Goal: Information Seeking & Learning: Learn about a topic

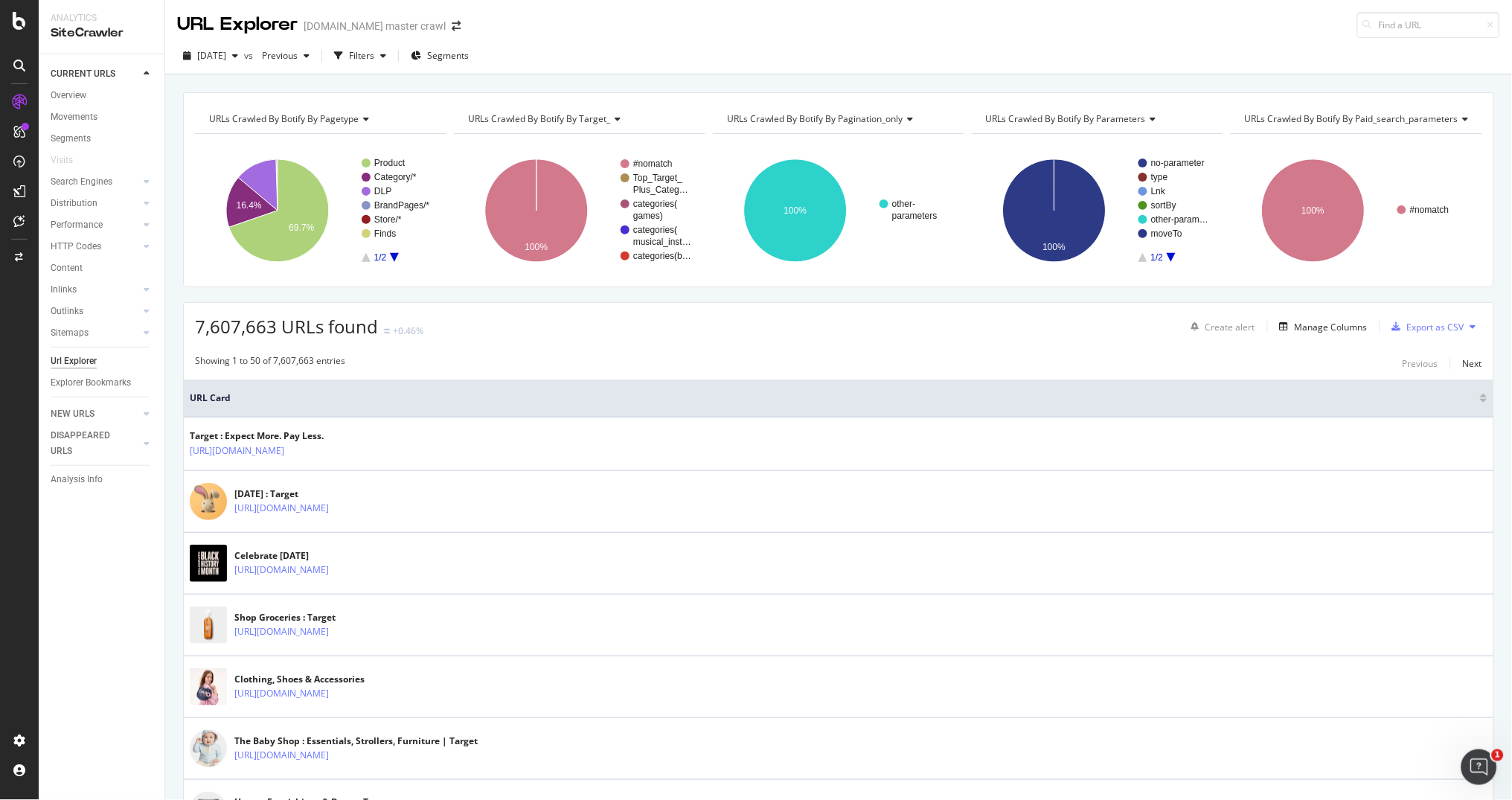
click at [792, 57] on div "[DATE] vs Previous Filters Segments" at bounding box center [838, 59] width 1346 height 29
click at [374, 59] on div "Filters" at bounding box center [361, 55] width 25 height 12
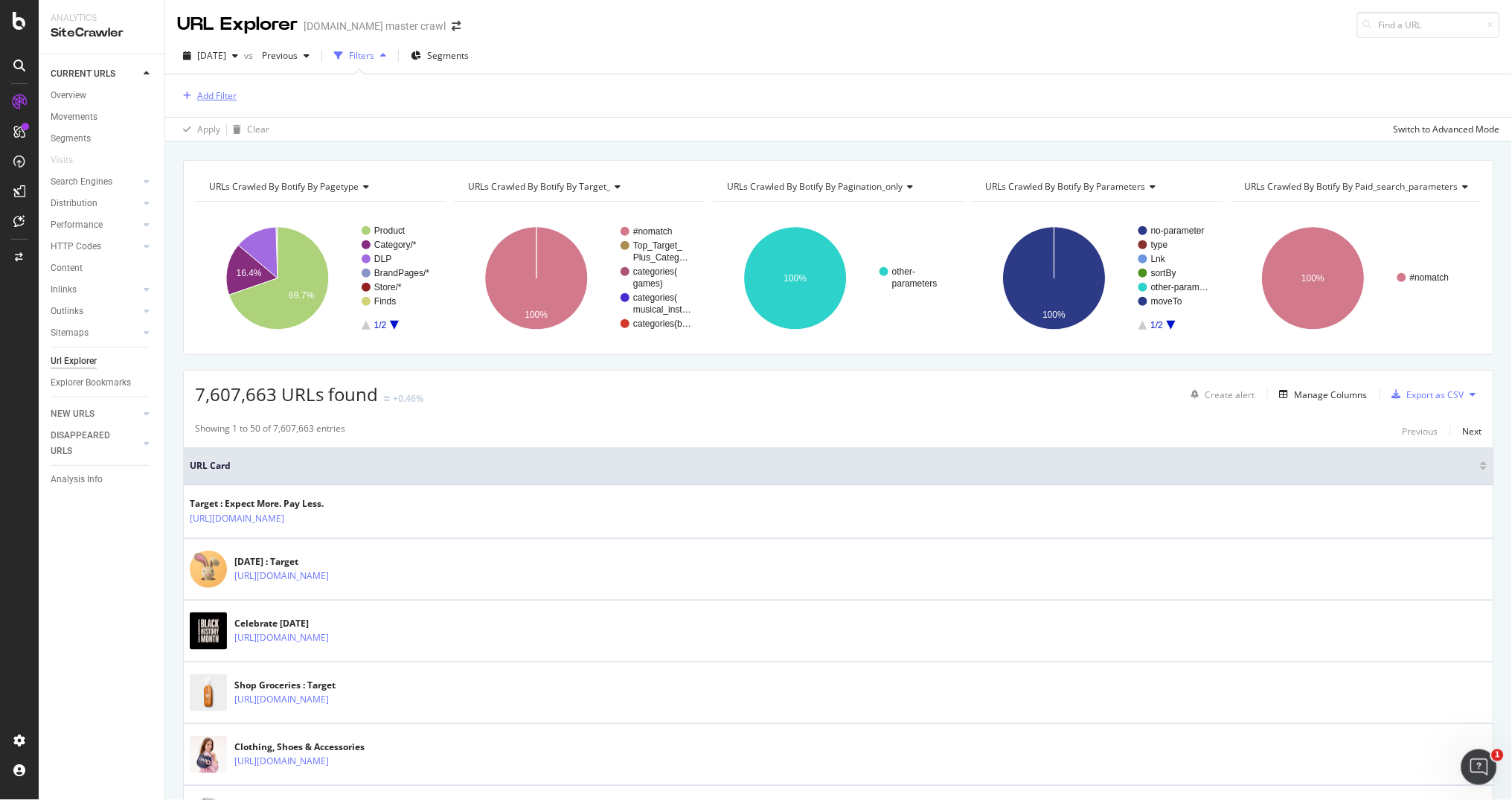
click at [226, 91] on div "Add Filter" at bounding box center [216, 95] width 39 height 12
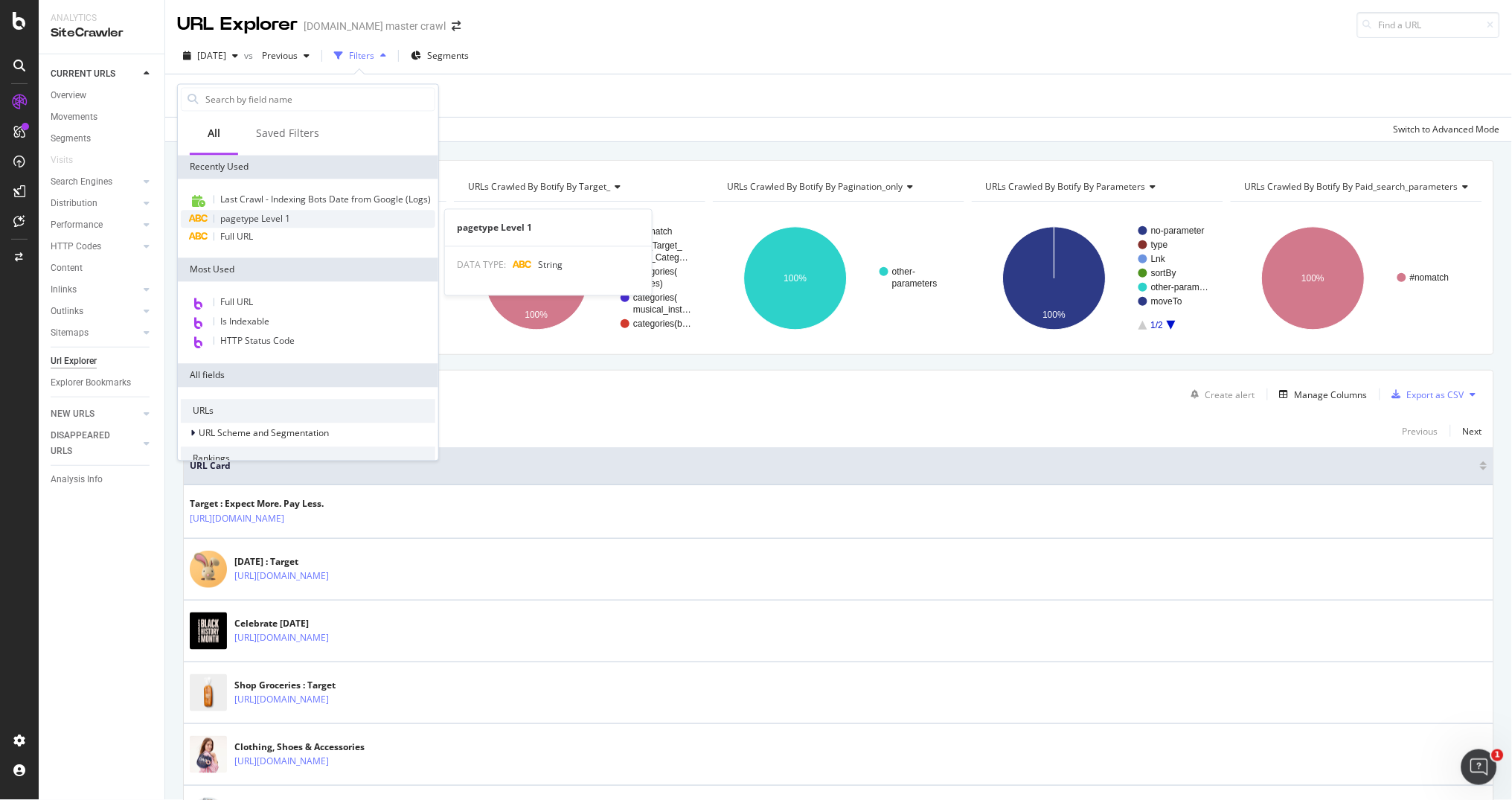
click at [281, 214] on span "pagetype Level 1" at bounding box center [256, 219] width 70 height 12
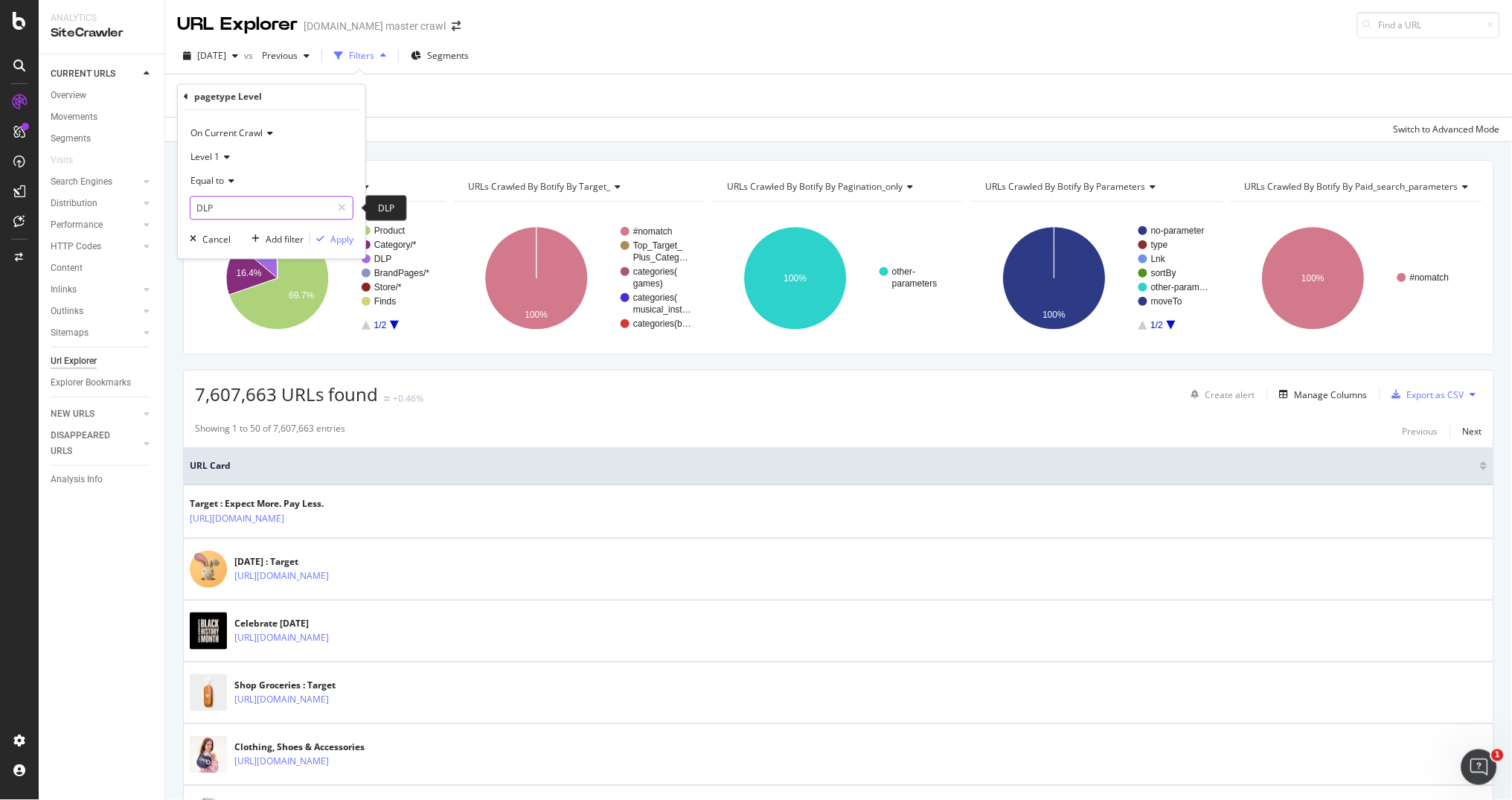
click at [291, 207] on input "DLP" at bounding box center [260, 208] width 140 height 24
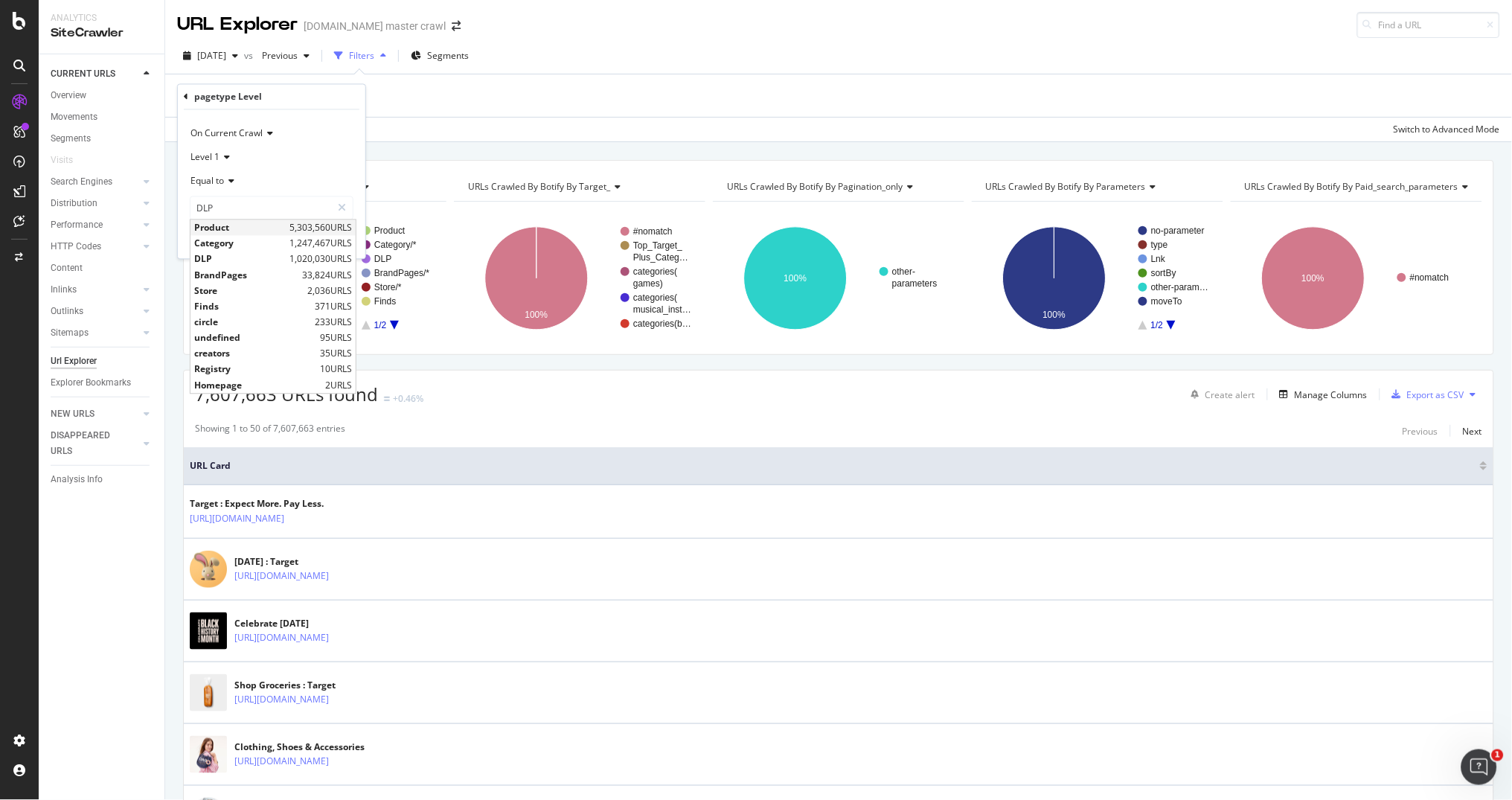
click at [289, 229] on span "5,303,560 URLS" at bounding box center [320, 228] width 63 height 12
type input "Product"
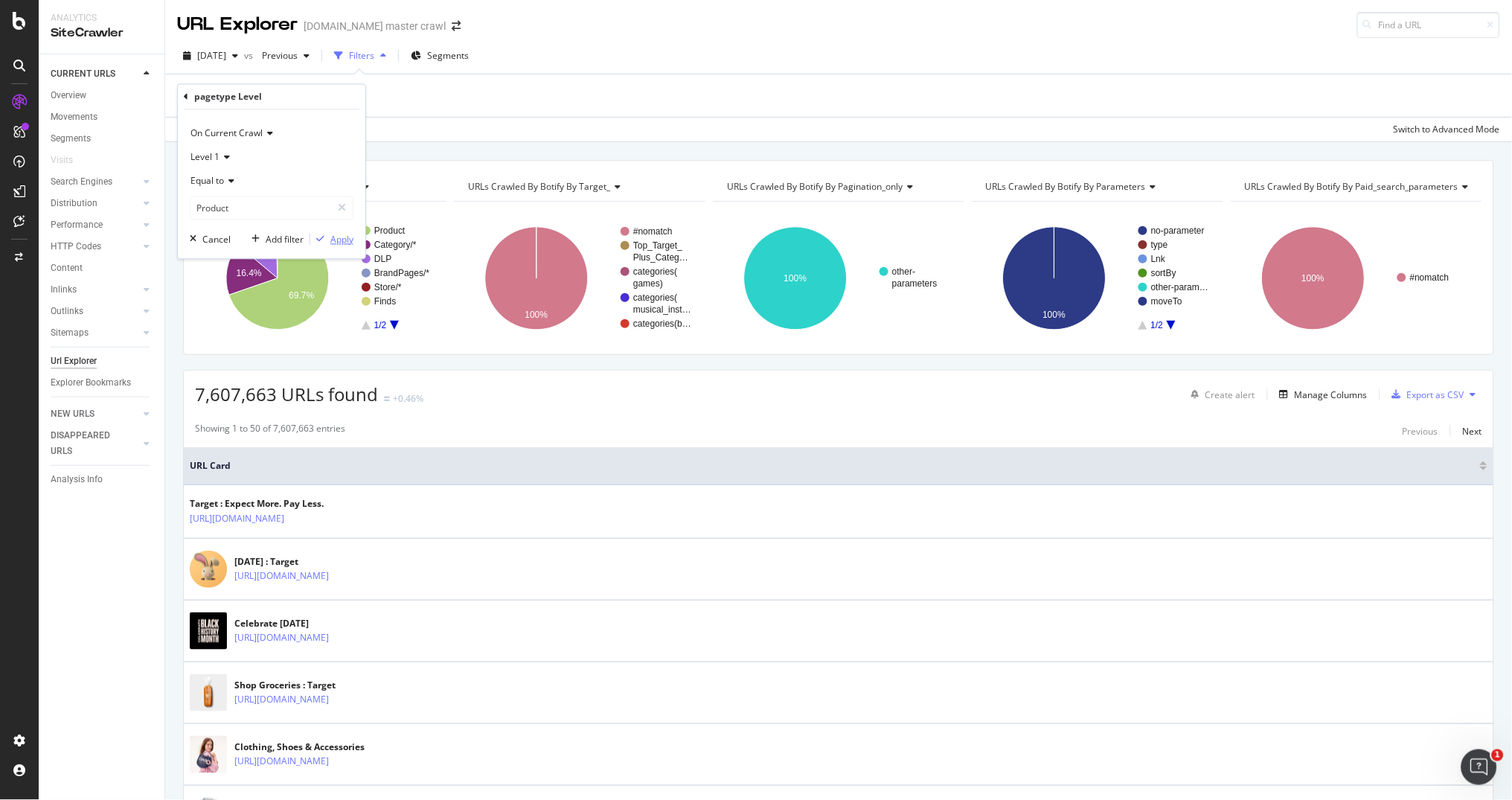
click at [334, 237] on div "Apply" at bounding box center [342, 238] width 23 height 12
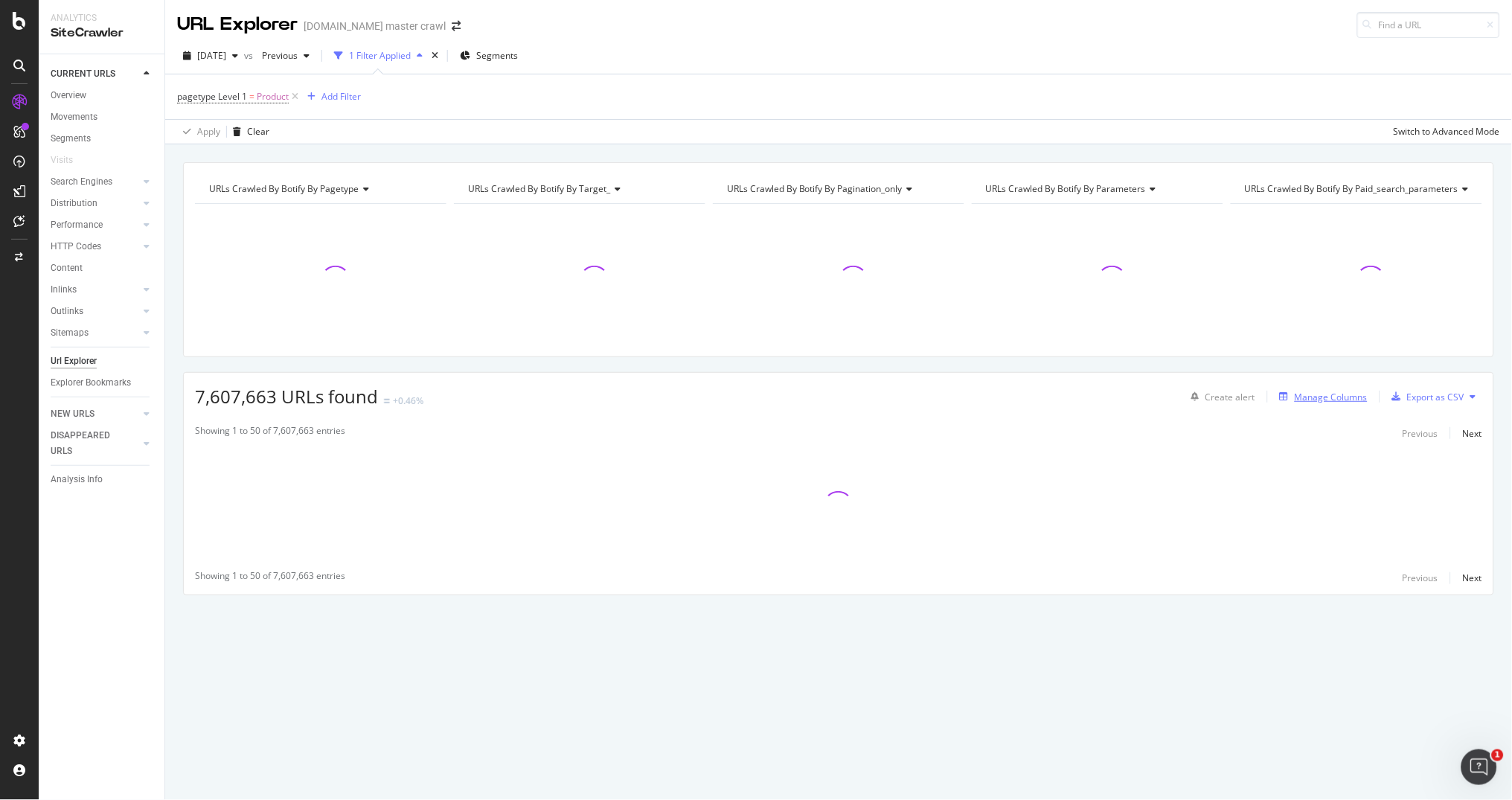
click at [1360, 394] on div "Manage Columns" at bounding box center [1331, 396] width 73 height 12
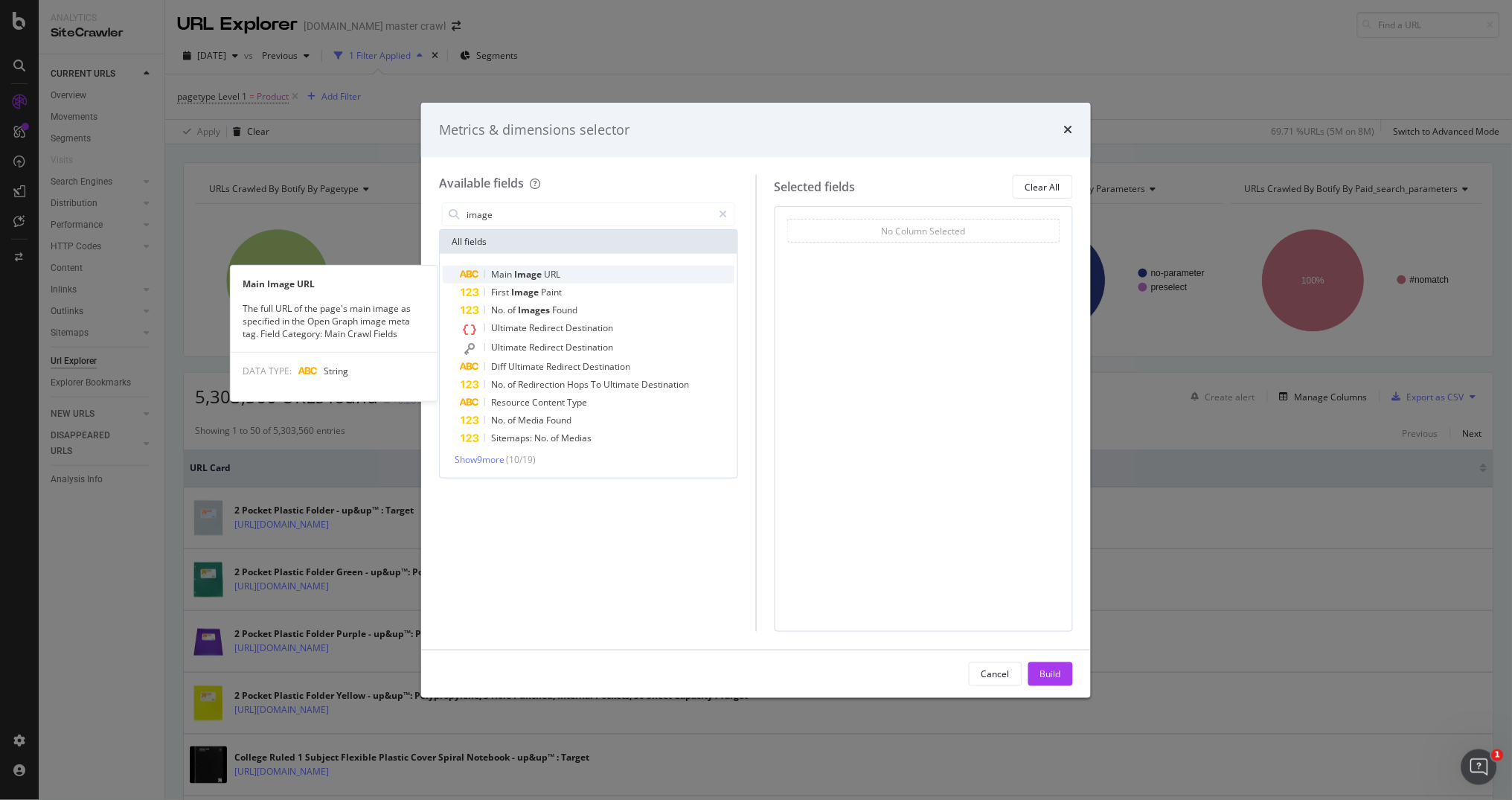
type input "image"
click at [527, 276] on span "Image" at bounding box center [529, 273] width 29 height 12
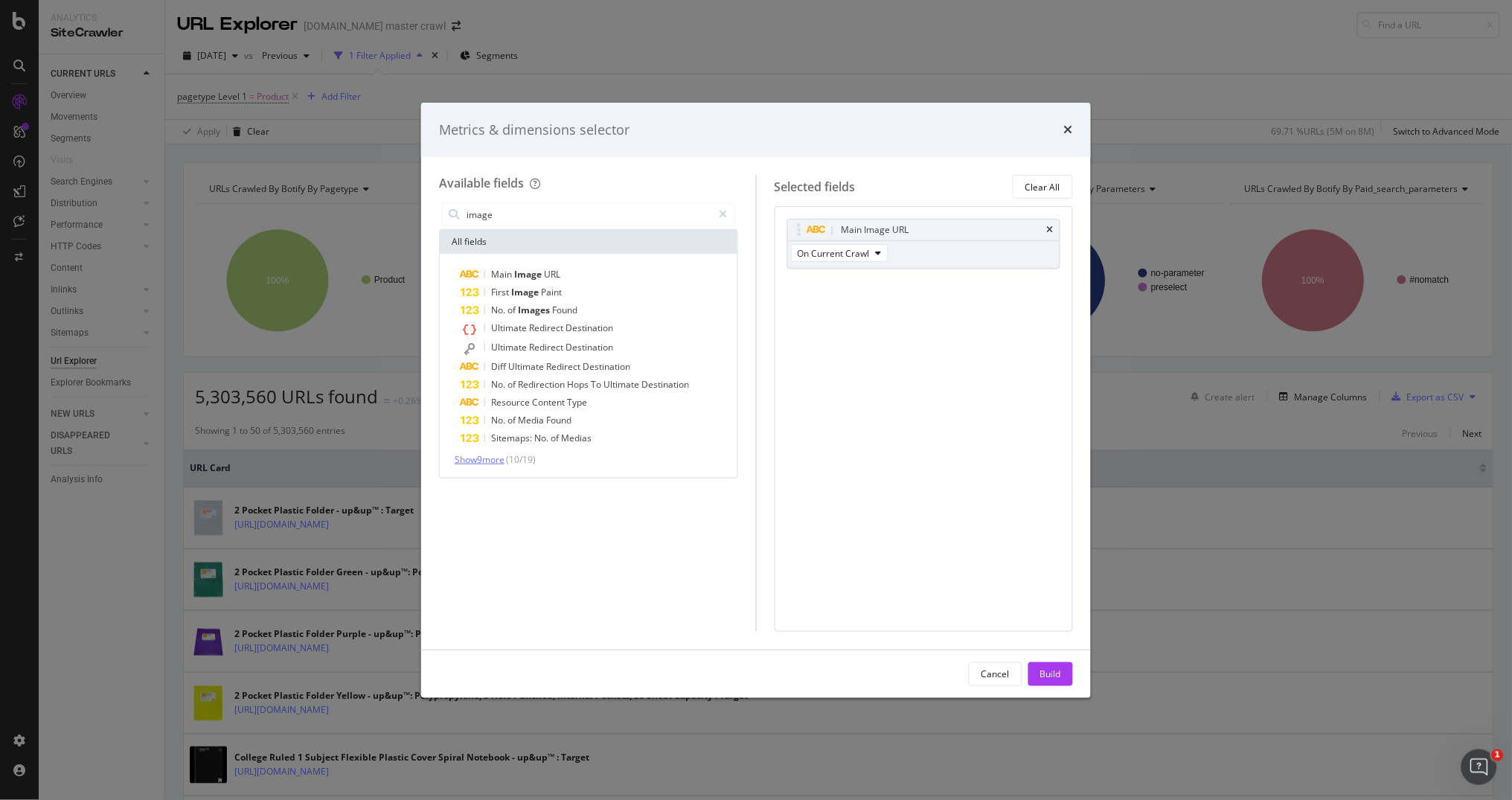
click at [482, 454] on span "Show 9 more" at bounding box center [479, 459] width 50 height 12
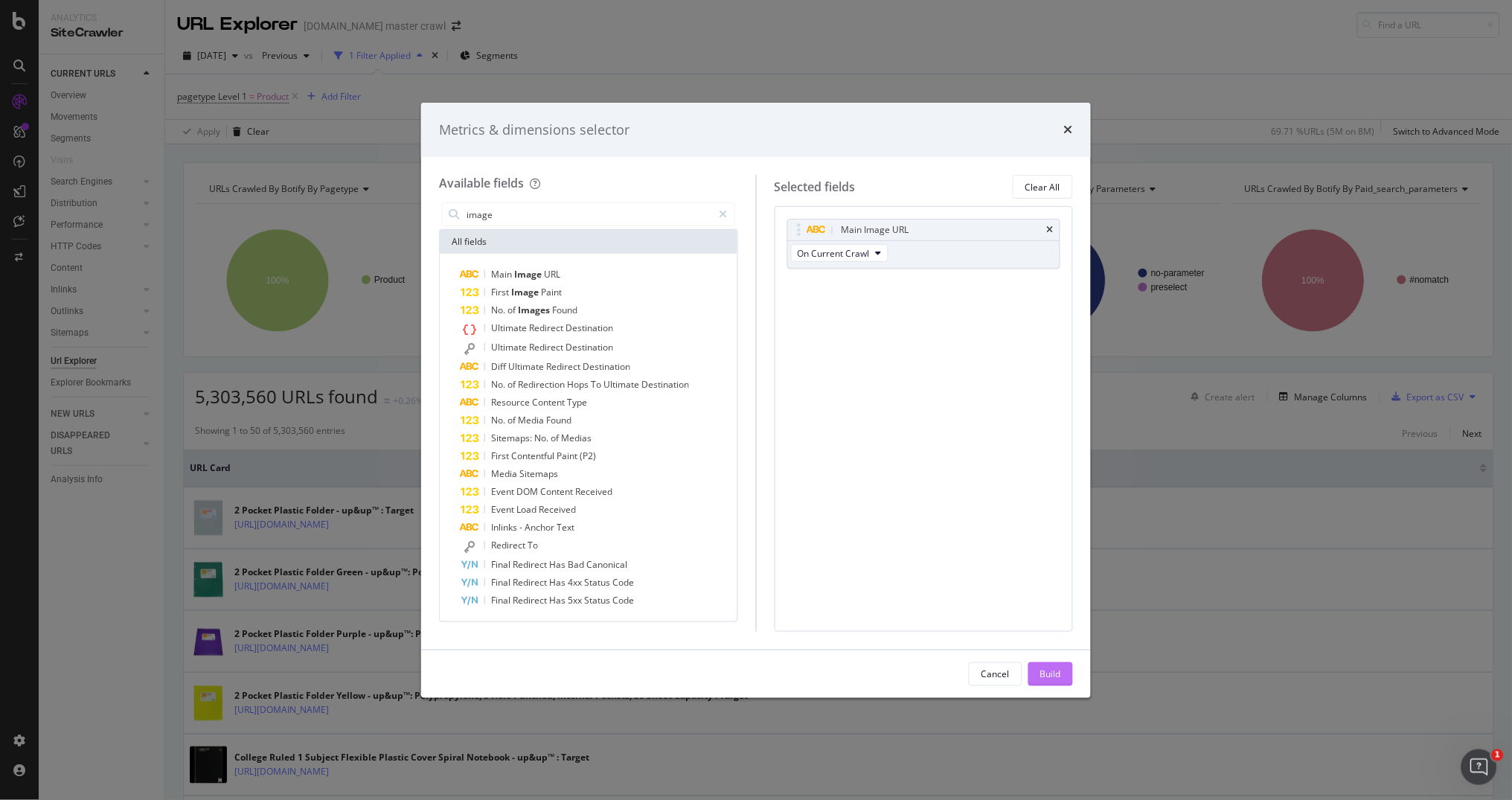
click at [1052, 673] on div "Build" at bounding box center [1051, 673] width 21 height 12
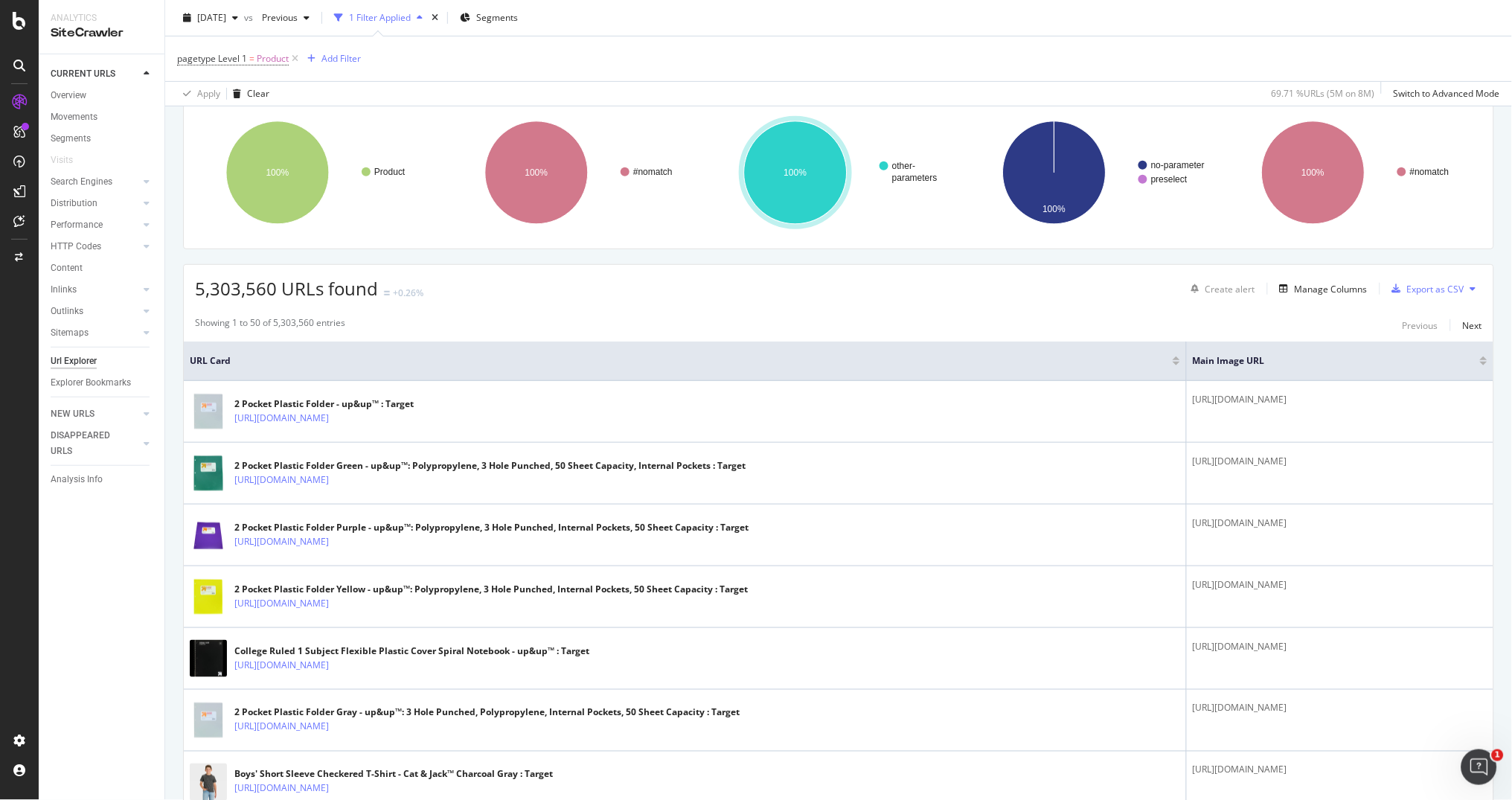
scroll to position [140, 0]
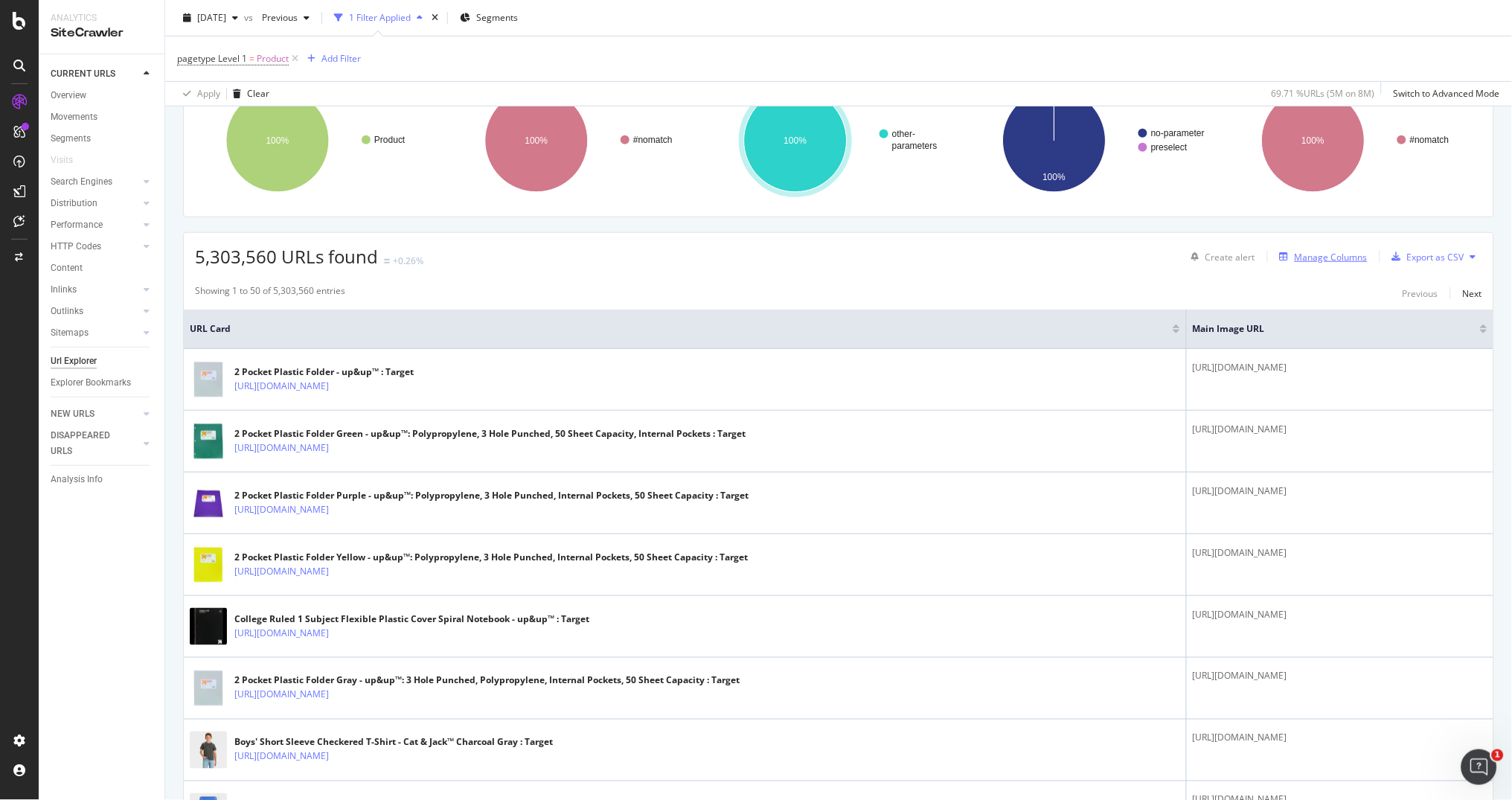
click at [1330, 255] on div "Manage Columns" at bounding box center [1331, 256] width 73 height 12
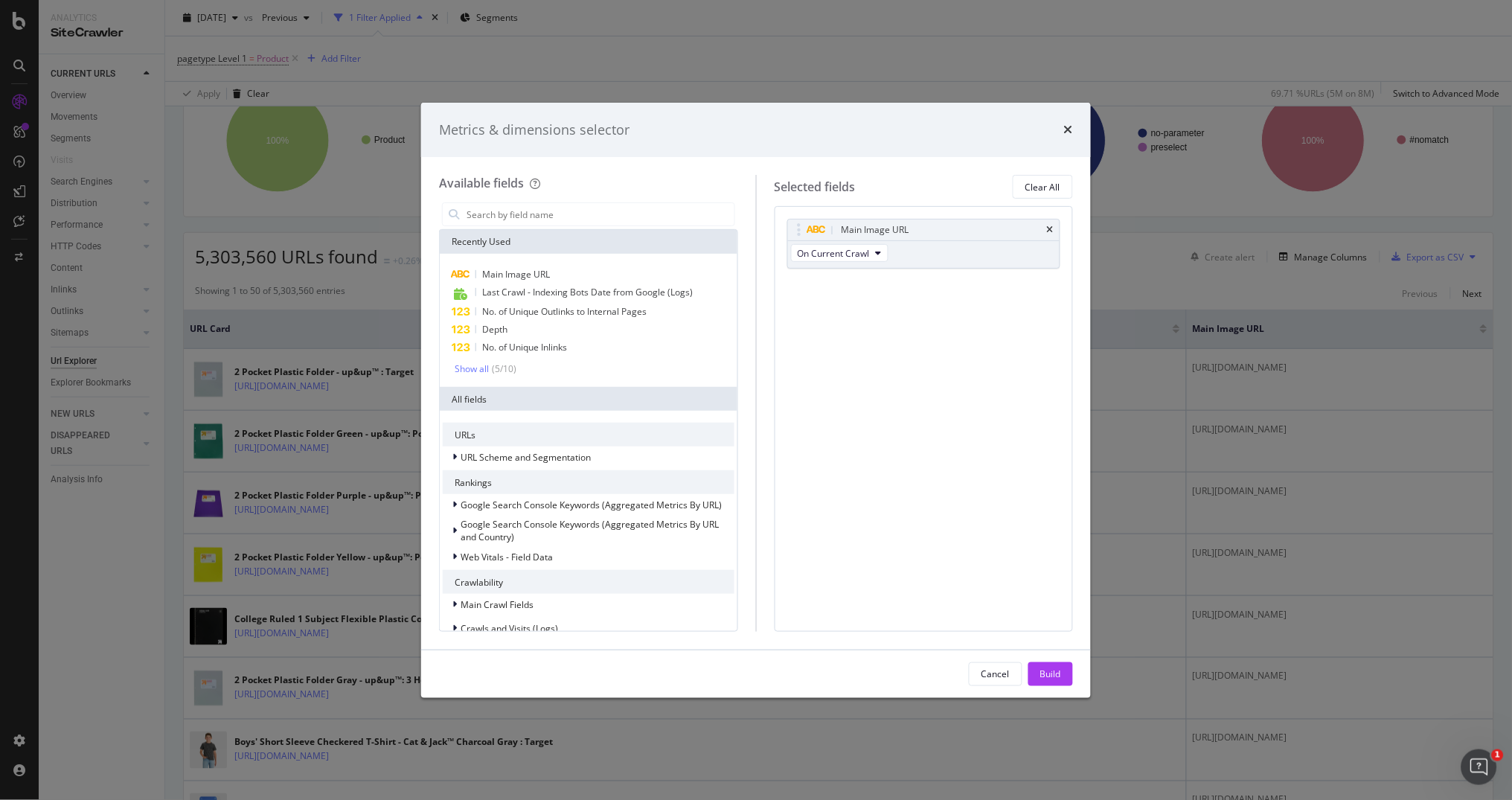
type input "e"
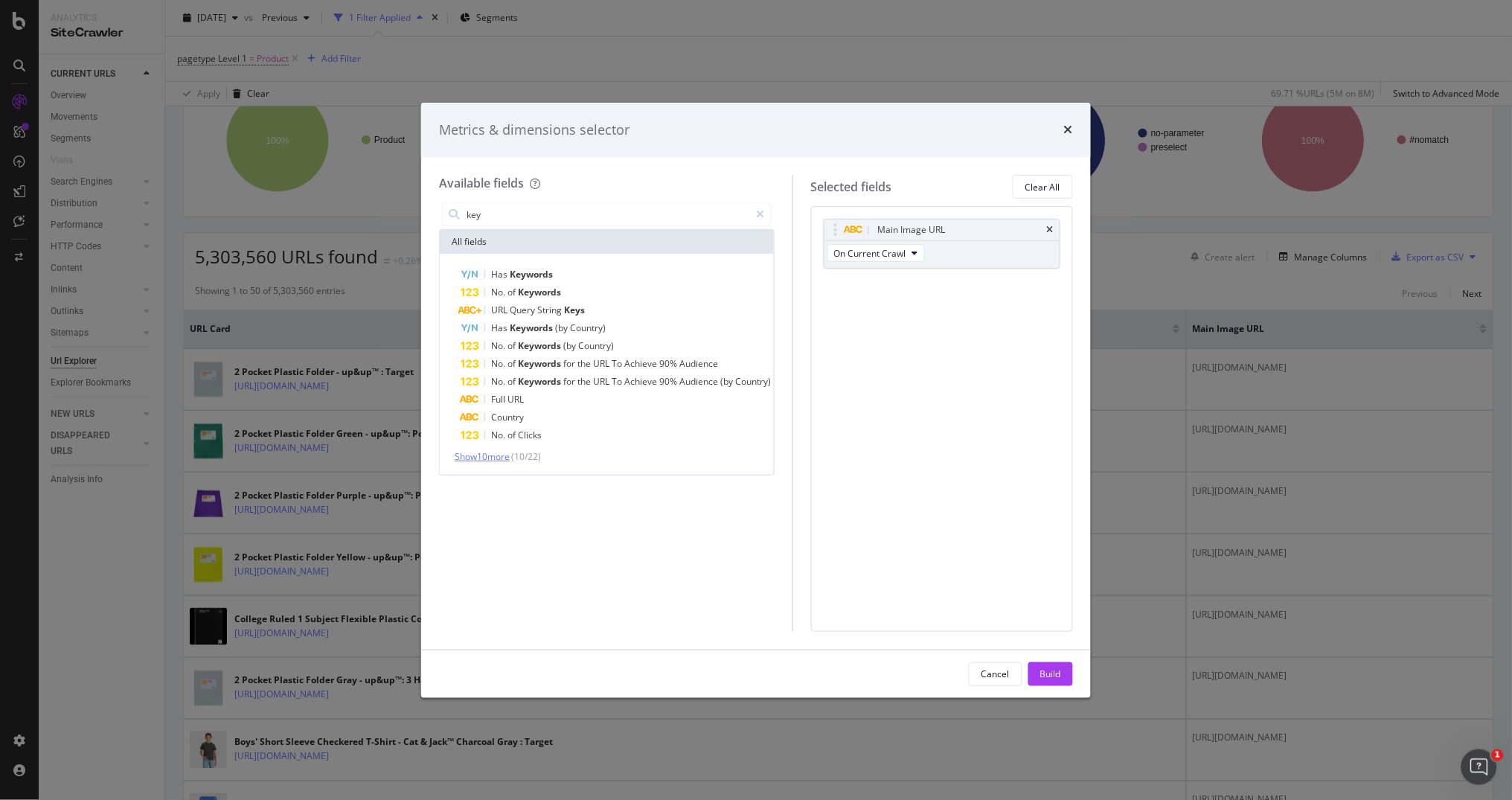
type input "key"
click at [487, 450] on span "Show 10 more" at bounding box center [482, 456] width 55 height 12
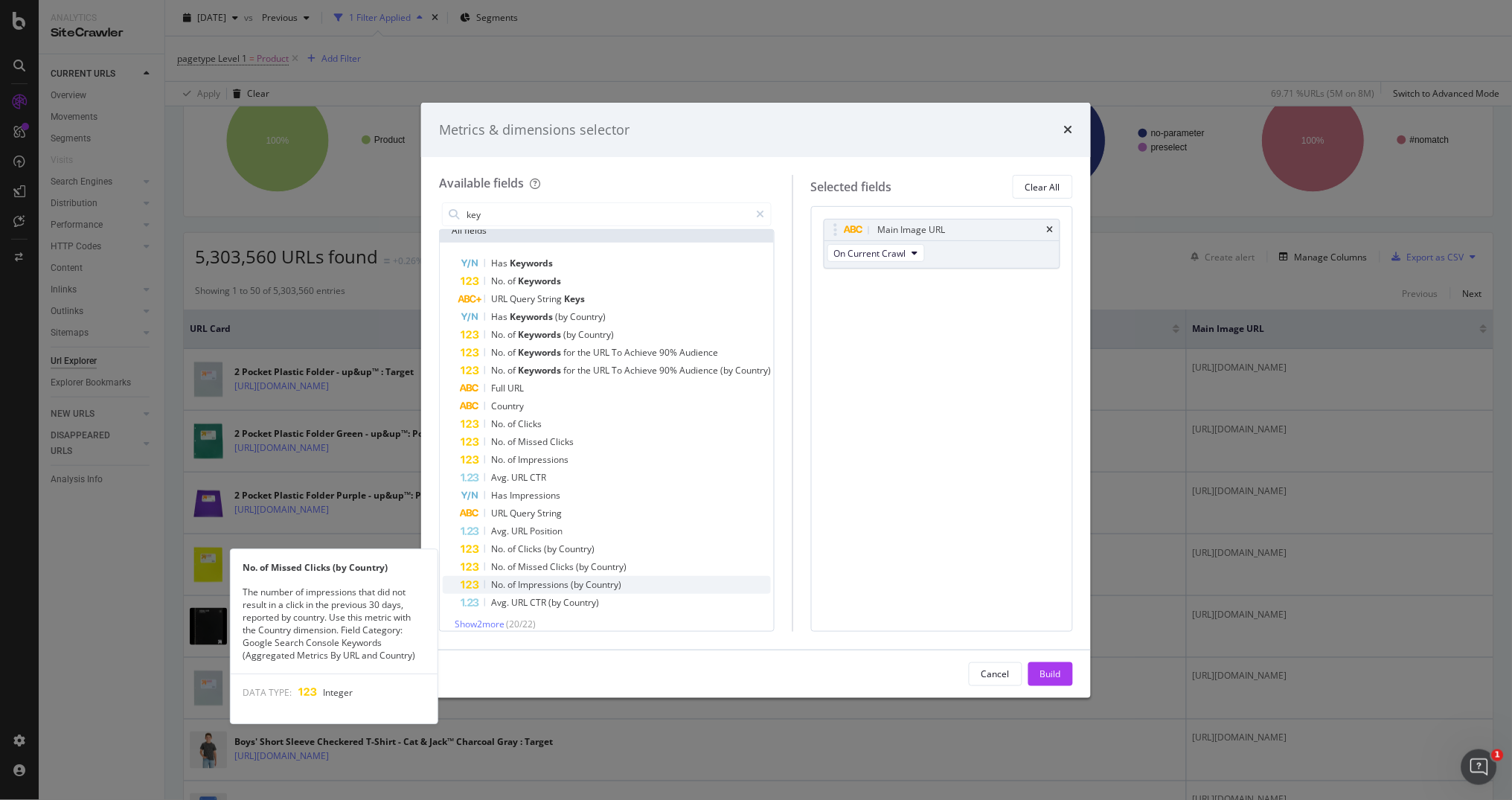
scroll to position [11, 0]
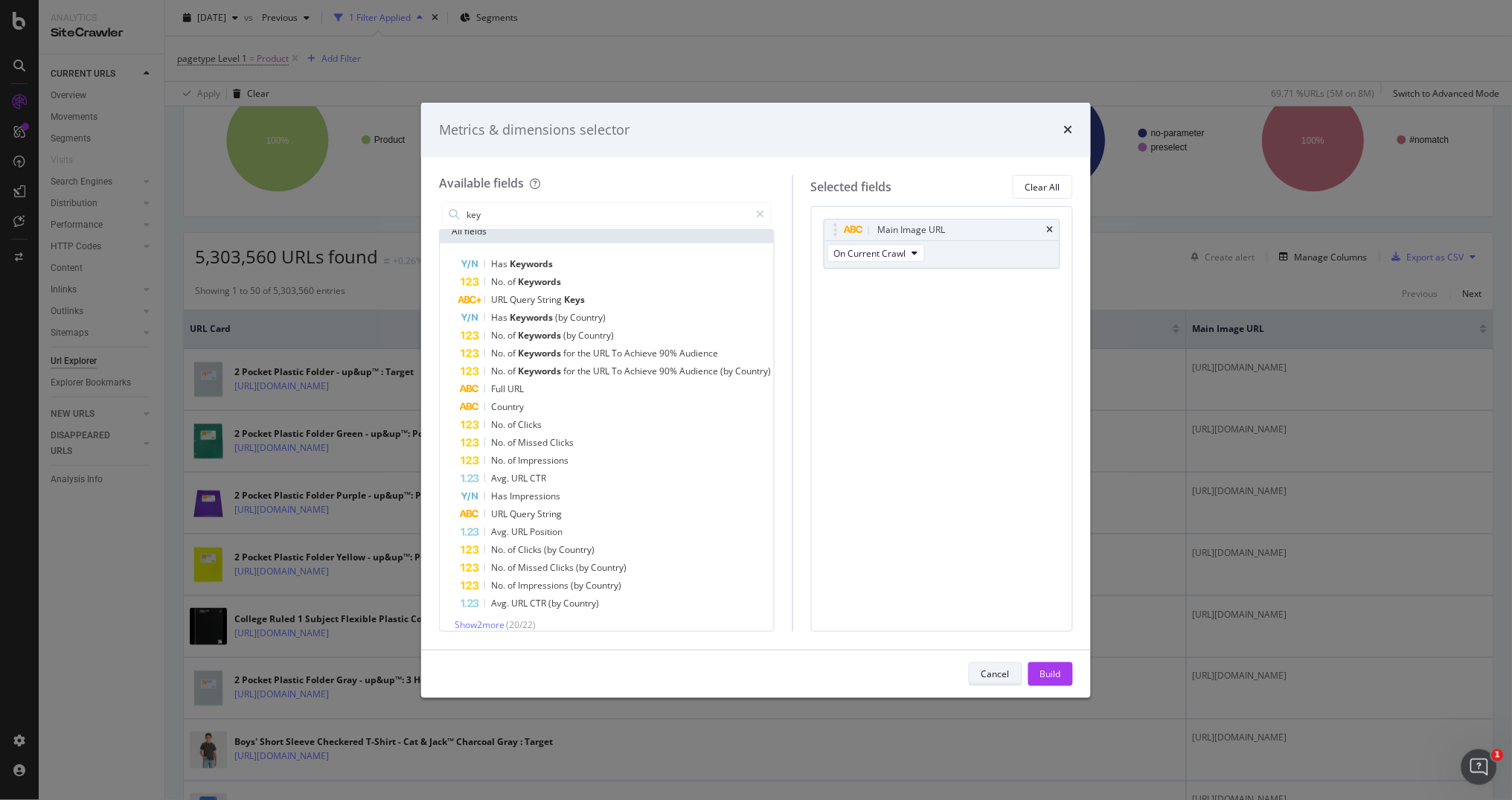
click at [1005, 667] on div "Cancel" at bounding box center [995, 673] width 29 height 12
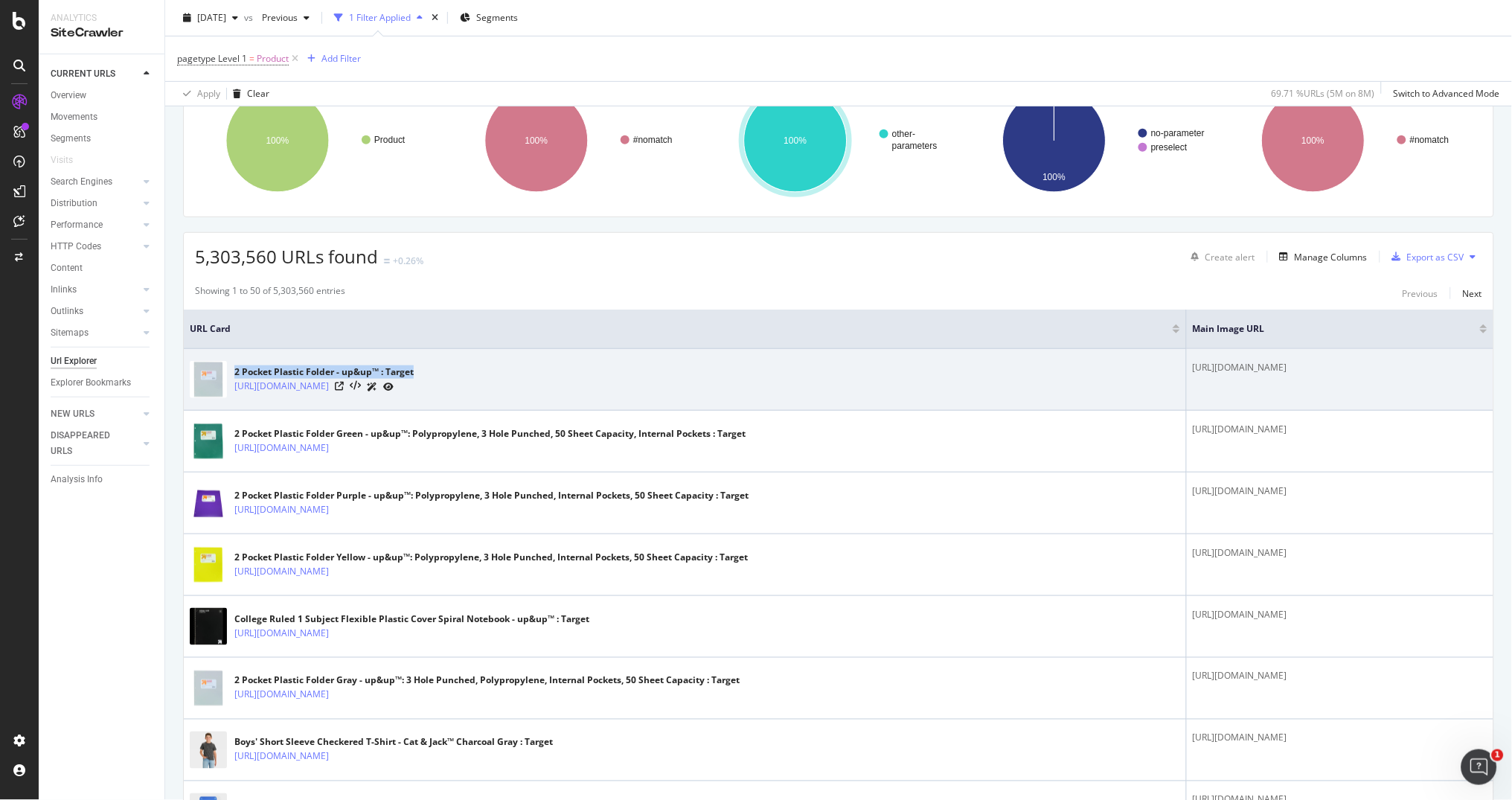
drag, startPoint x: 234, startPoint y: 373, endPoint x: 438, endPoint y: 371, distance: 204.0
click at [414, 371] on div "2 Pocket Plastic Folder - up&up™ : Target" at bounding box center [324, 371] width 180 height 13
copy div "2 Pocket Plastic Folder - up&up™ : Target"
click at [329, 386] on link "[URL][DOMAIN_NAME]" at bounding box center [282, 386] width 95 height 15
click at [523, 393] on div "2 Pocket Plastic Folder - up&up™ : Target https://www.target.com/p/2-pocket-pla…" at bounding box center [684, 380] width 990 height 38
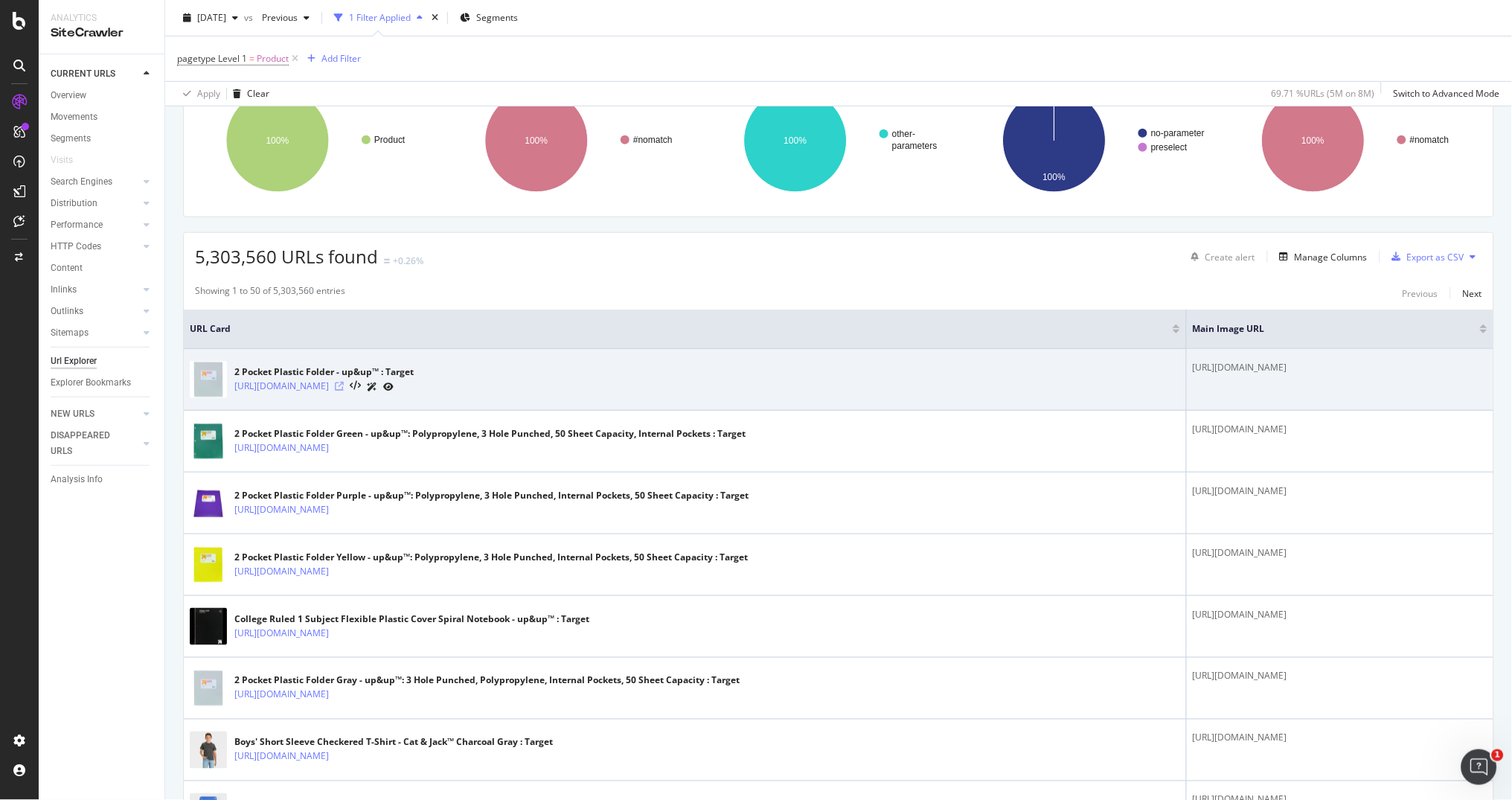
click at [344, 389] on icon at bounding box center [339, 385] width 9 height 9
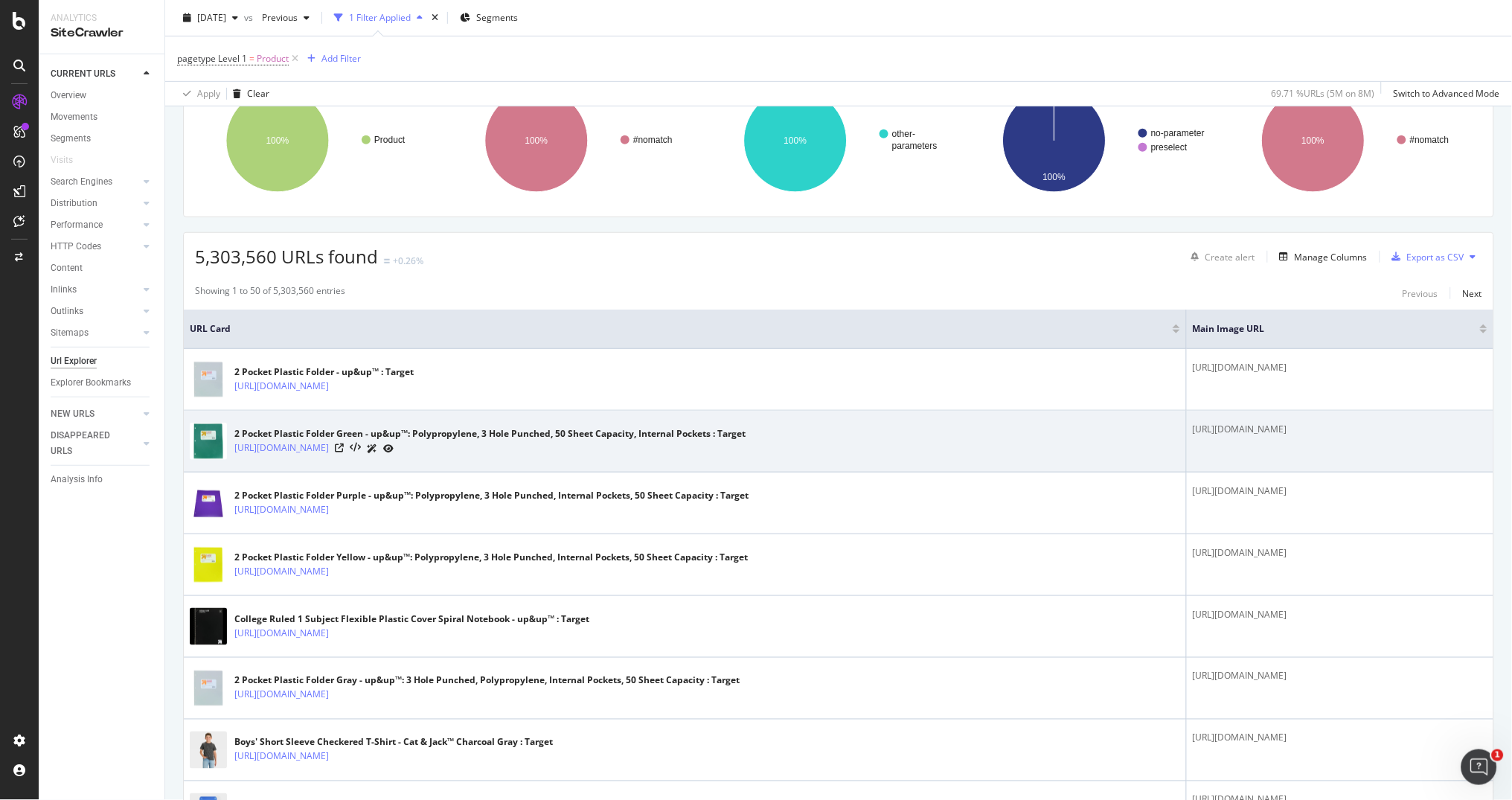
scroll to position [167, 0]
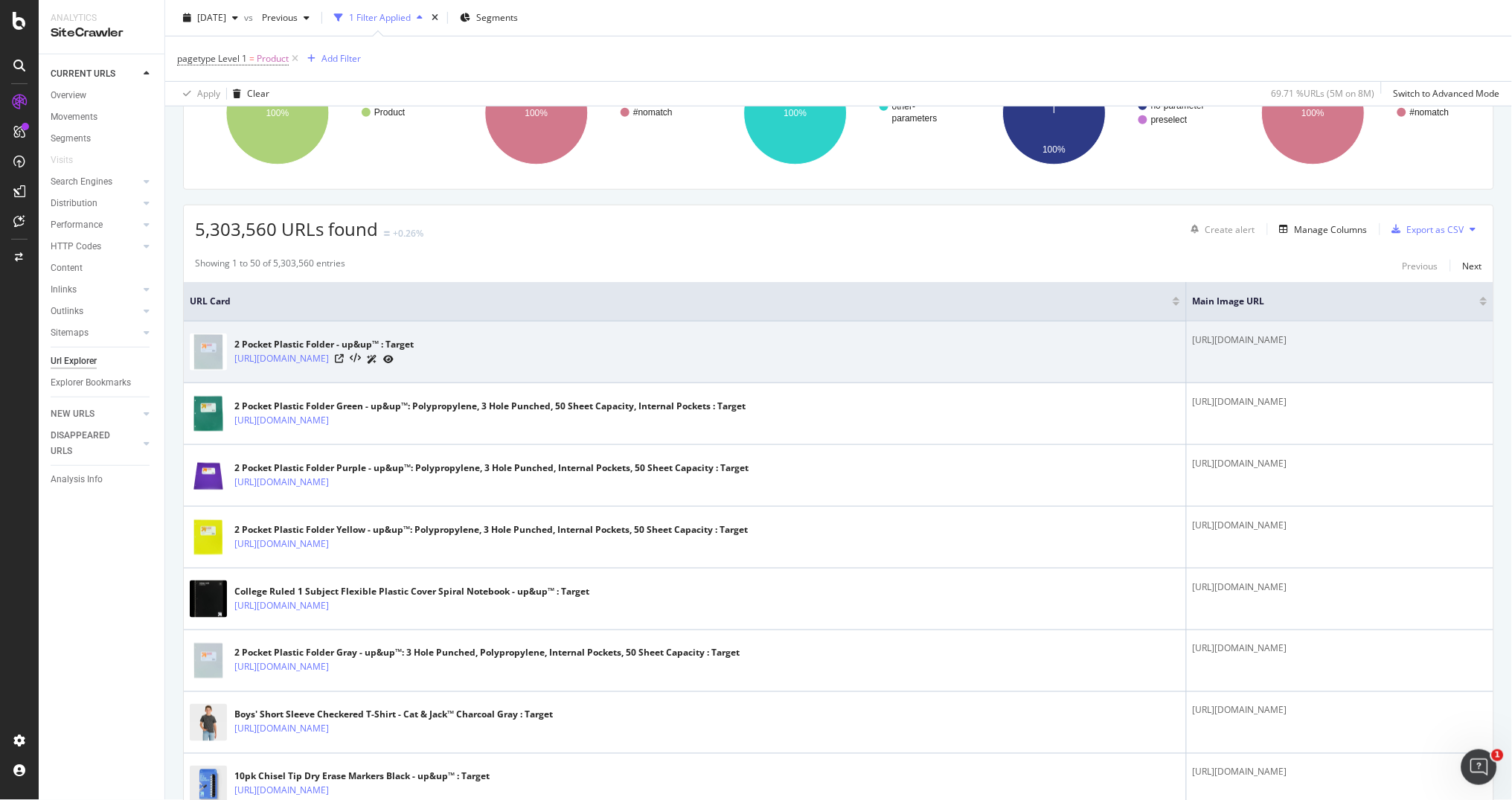
drag, startPoint x: 1223, startPoint y: 341, endPoint x: 842, endPoint y: 341, distance: 381.0
click at [1186, 341] on td "https://target.scene7.com/is/image/Target/GUEST_b1c26e19-23f5-4dde-8a7e-468f2ec…" at bounding box center [1339, 353] width 306 height 62
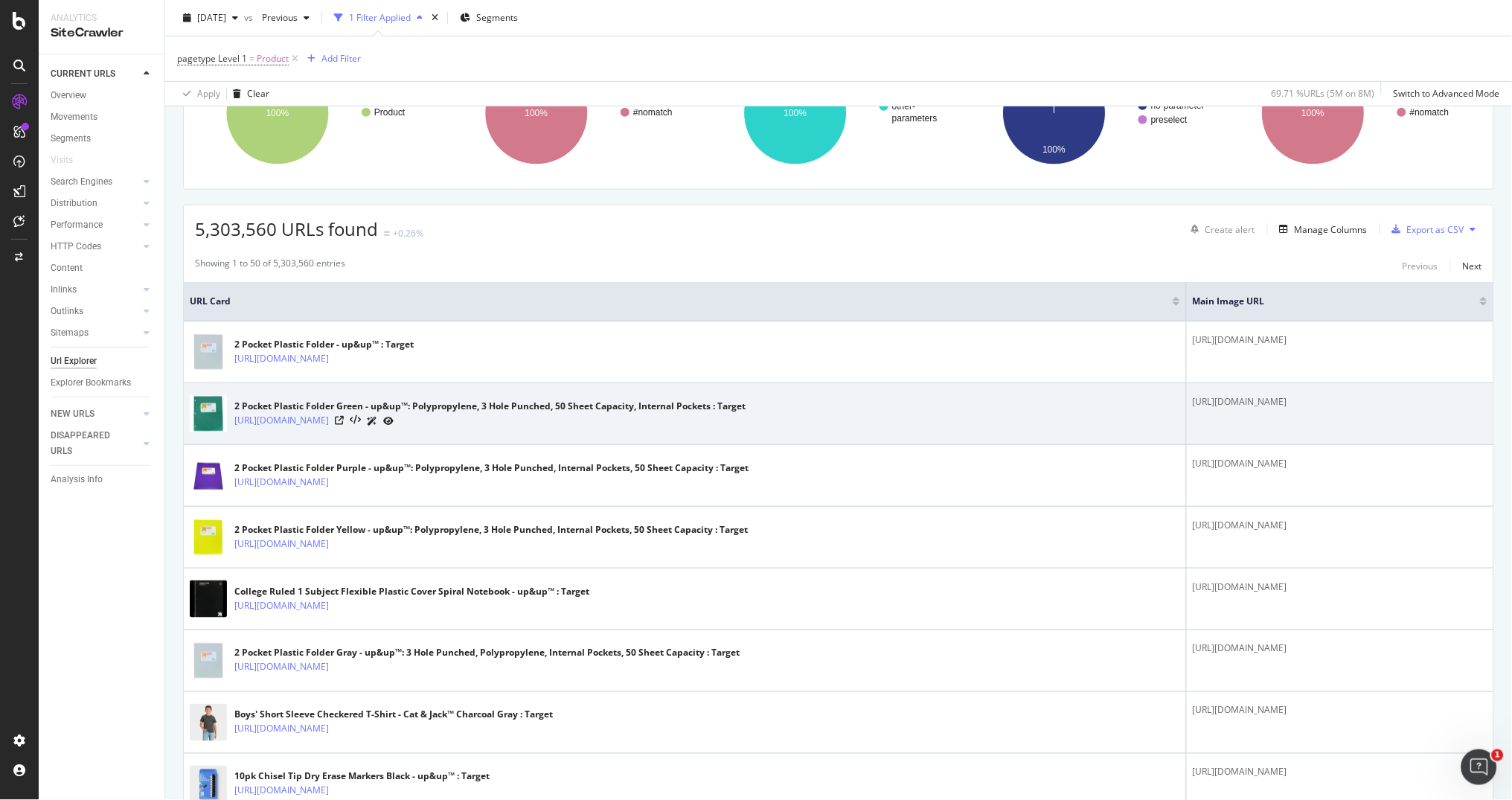
copy div "https://target.scene7.com/is/image/Target/GUEST_b1c26e19-23f5-4dde-8a7e-468f2ec…"
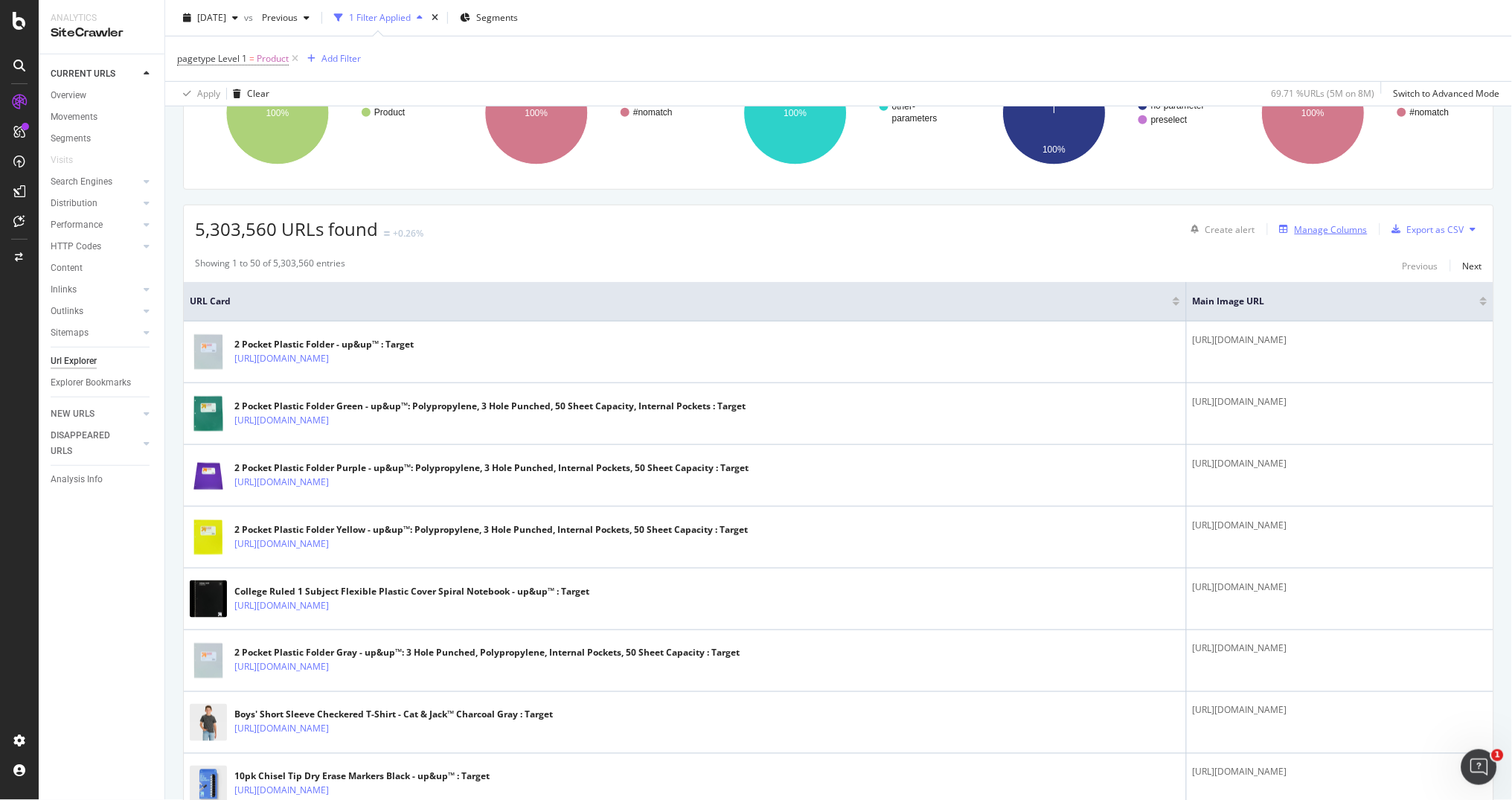
click at [1359, 229] on div "Manage Columns" at bounding box center [1331, 229] width 73 height 12
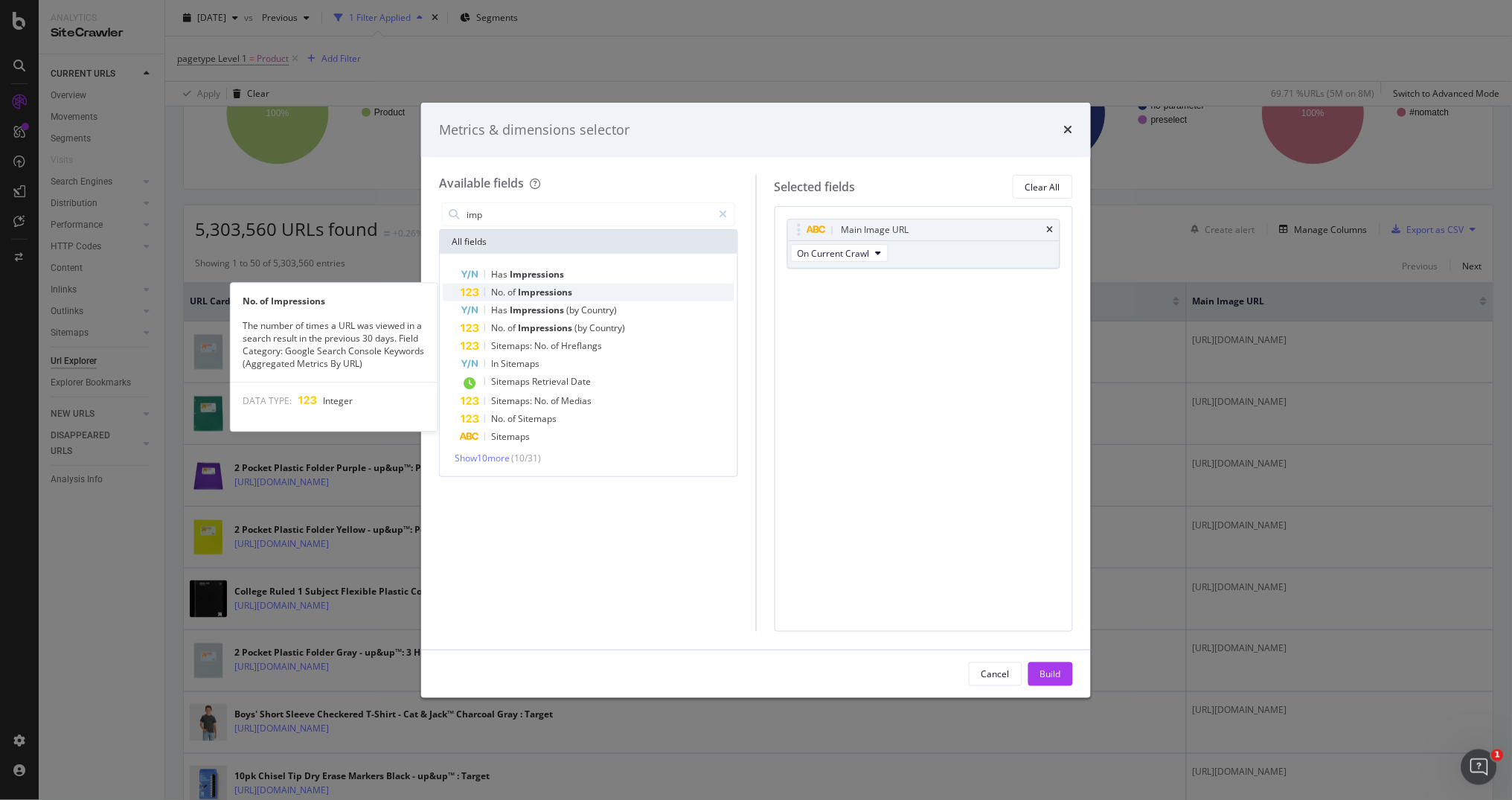
type input "imp"
click at [528, 289] on span "Impressions" at bounding box center [545, 291] width 55 height 12
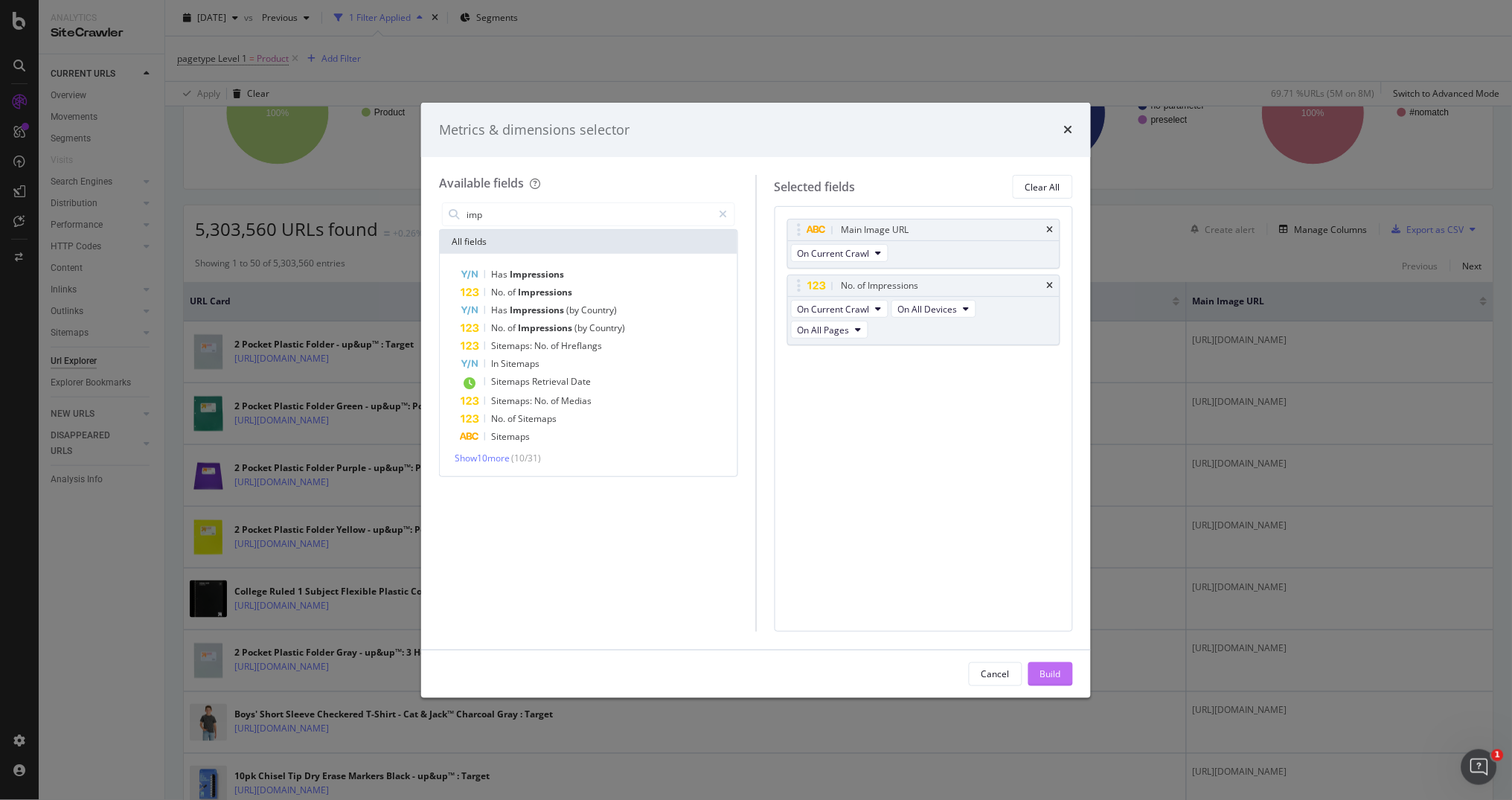
click at [1054, 673] on div "Build" at bounding box center [1051, 673] width 21 height 12
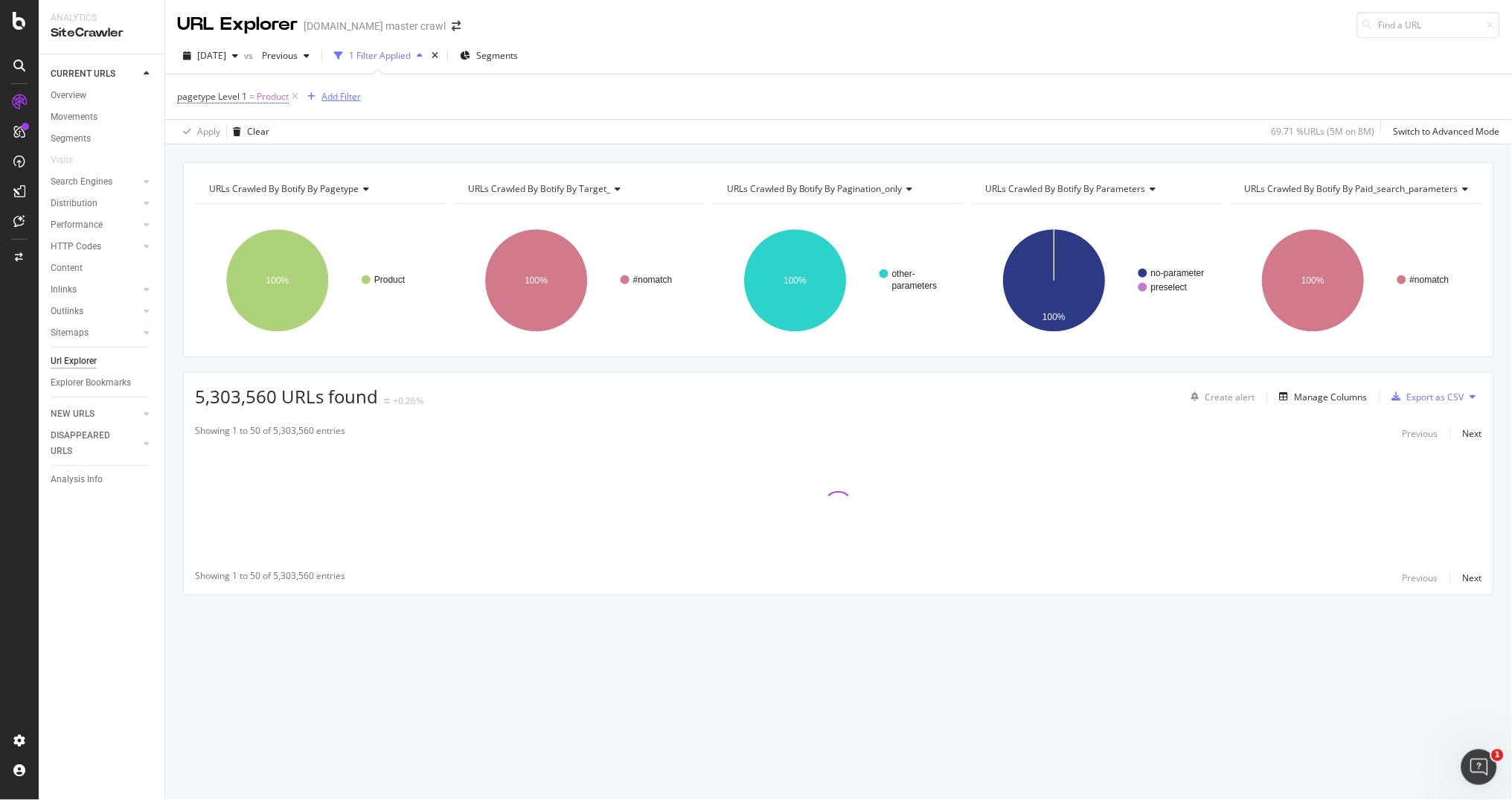
click at [354, 91] on div "Add Filter" at bounding box center [341, 96] width 39 height 12
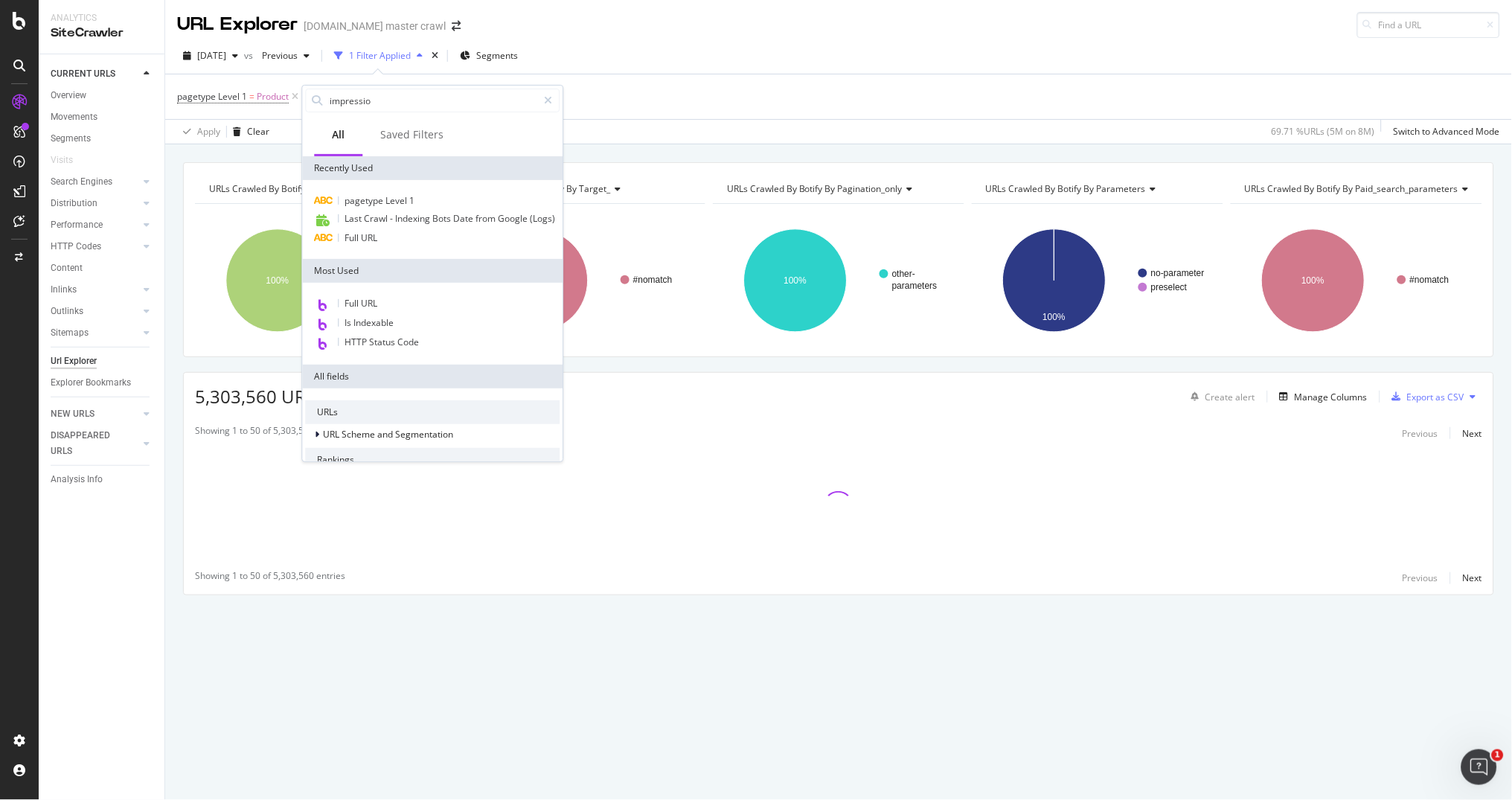
type input "impression"
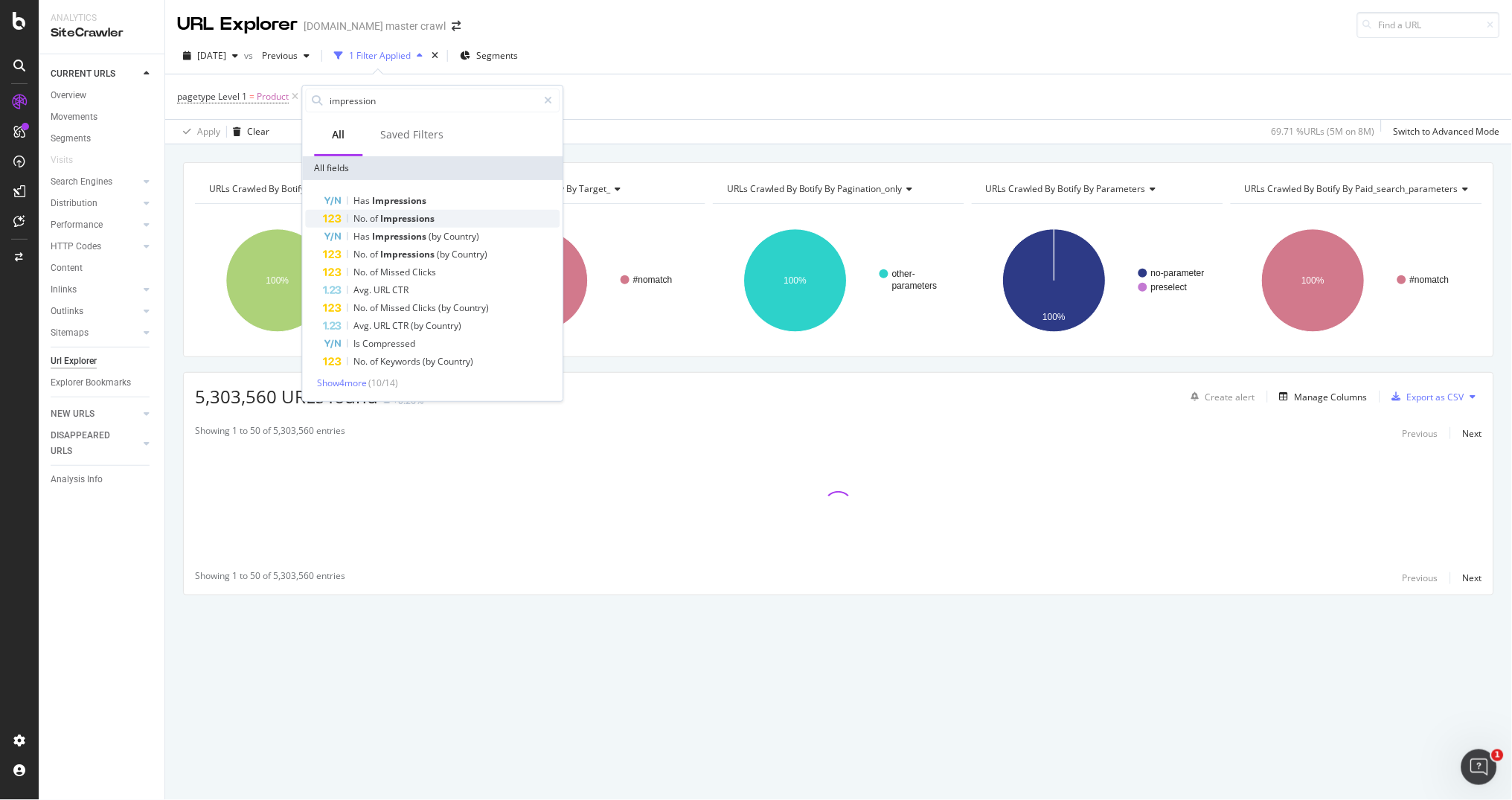
click at [371, 212] on span "of" at bounding box center [376, 218] width 11 height 12
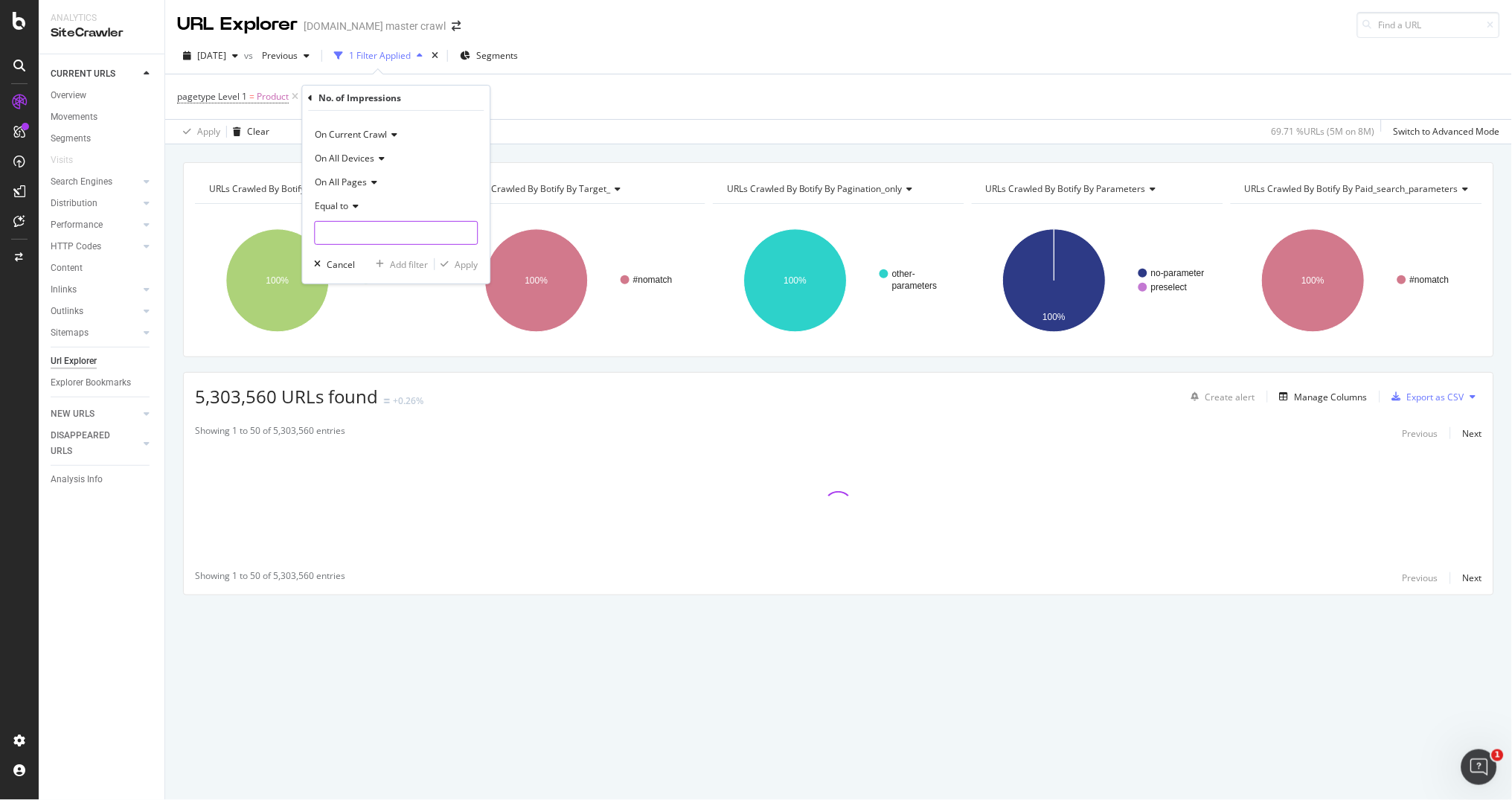
click at [358, 238] on input "number" at bounding box center [396, 233] width 163 height 24
click at [356, 206] on icon at bounding box center [354, 206] width 11 height 9
click at [353, 316] on span "Greater than" at bounding box center [349, 313] width 54 height 12
click at [354, 230] on input "number" at bounding box center [396, 233] width 163 height 24
type input "100"
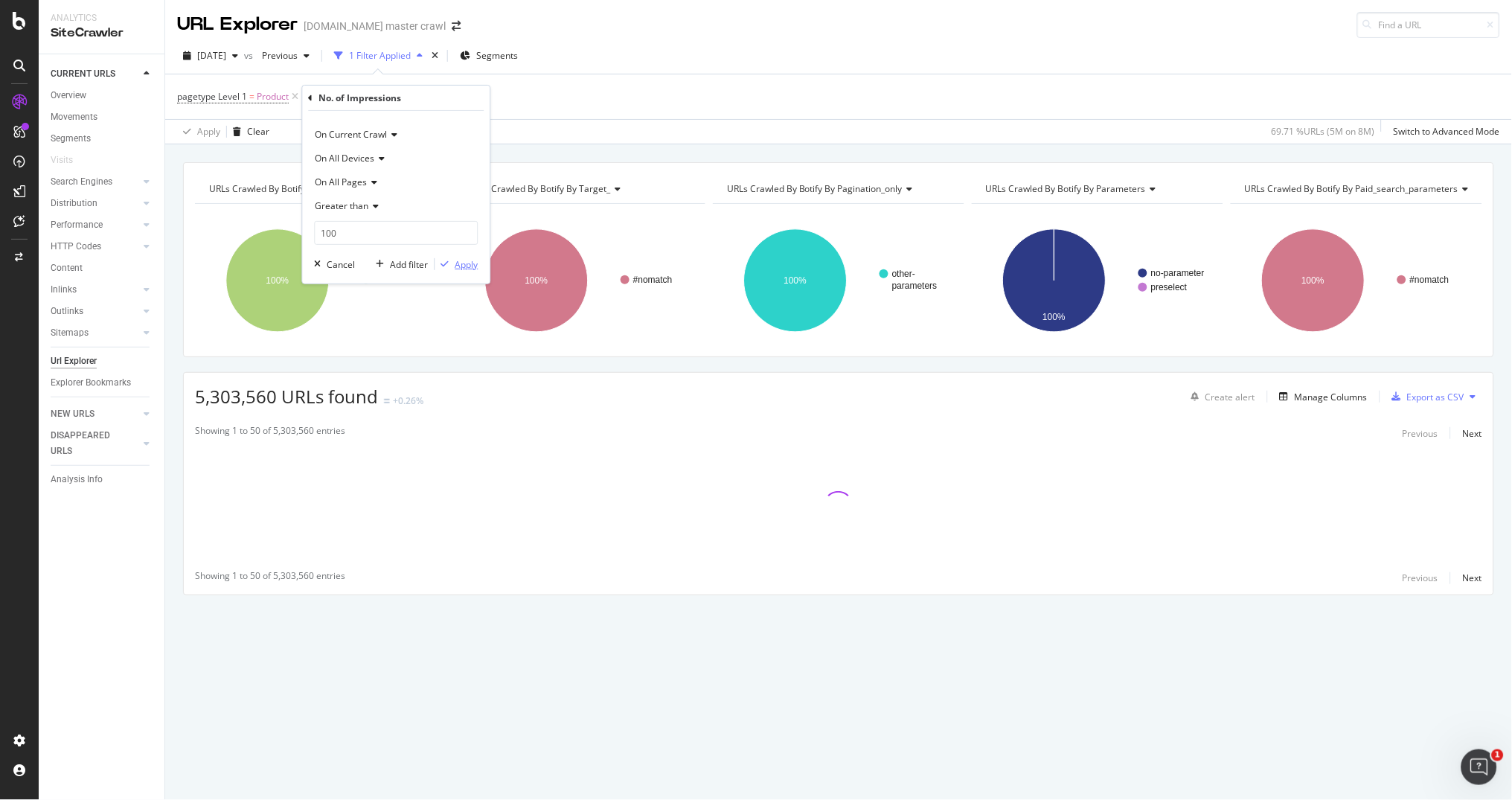
click at [462, 262] on div "Apply" at bounding box center [467, 264] width 23 height 12
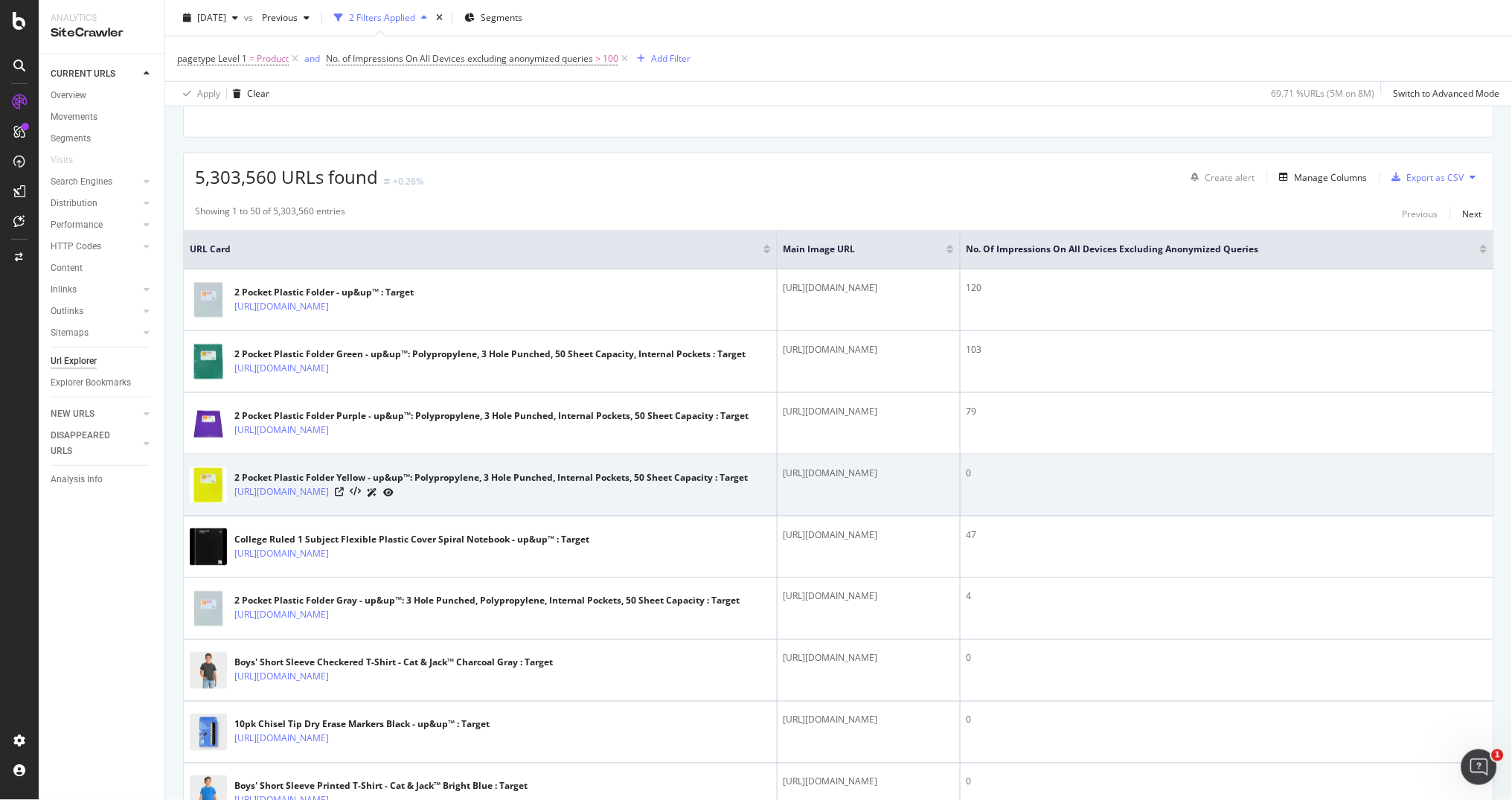
scroll to position [205, 0]
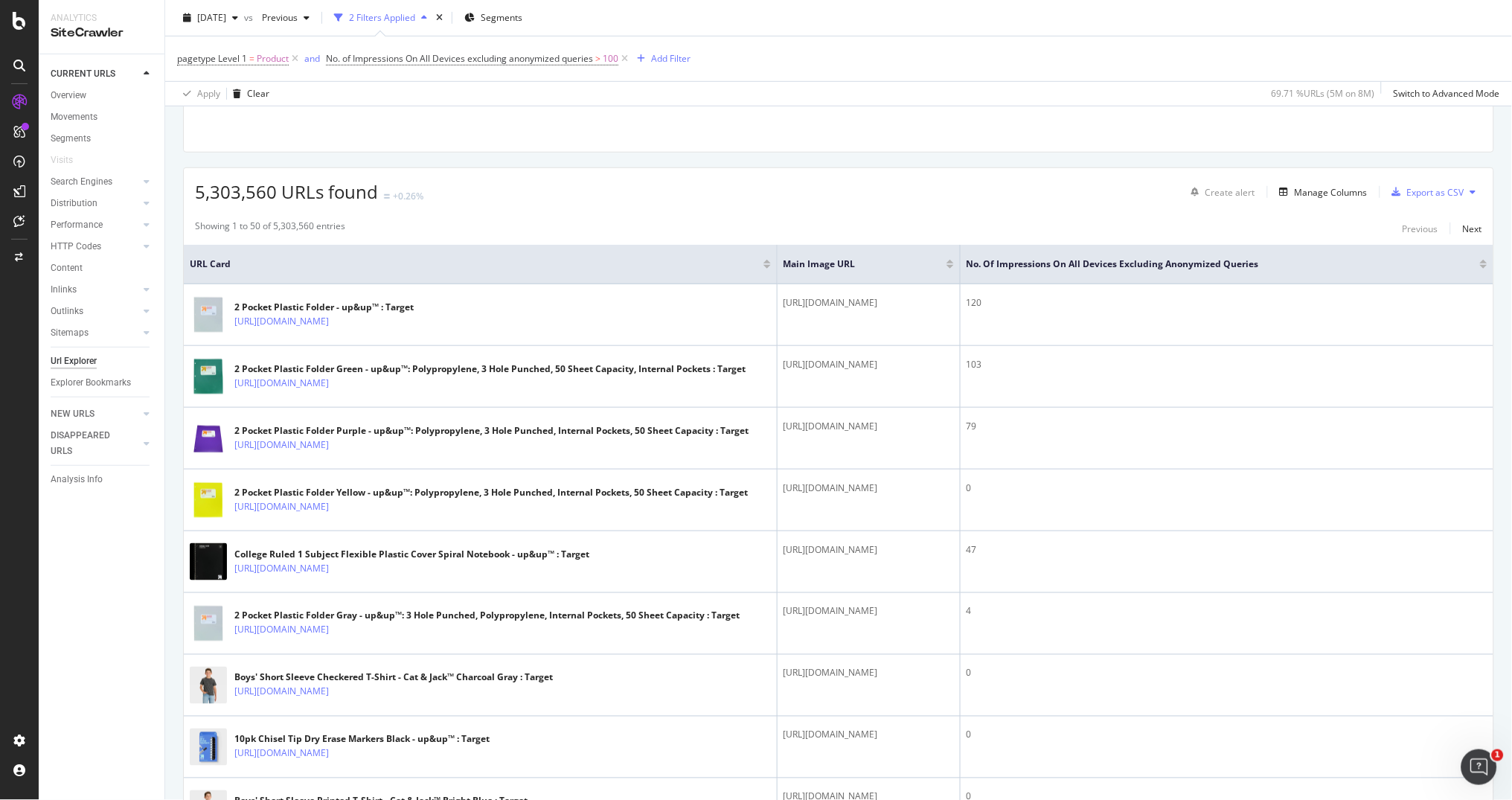
click at [1483, 266] on div at bounding box center [1483, 266] width 7 height 4
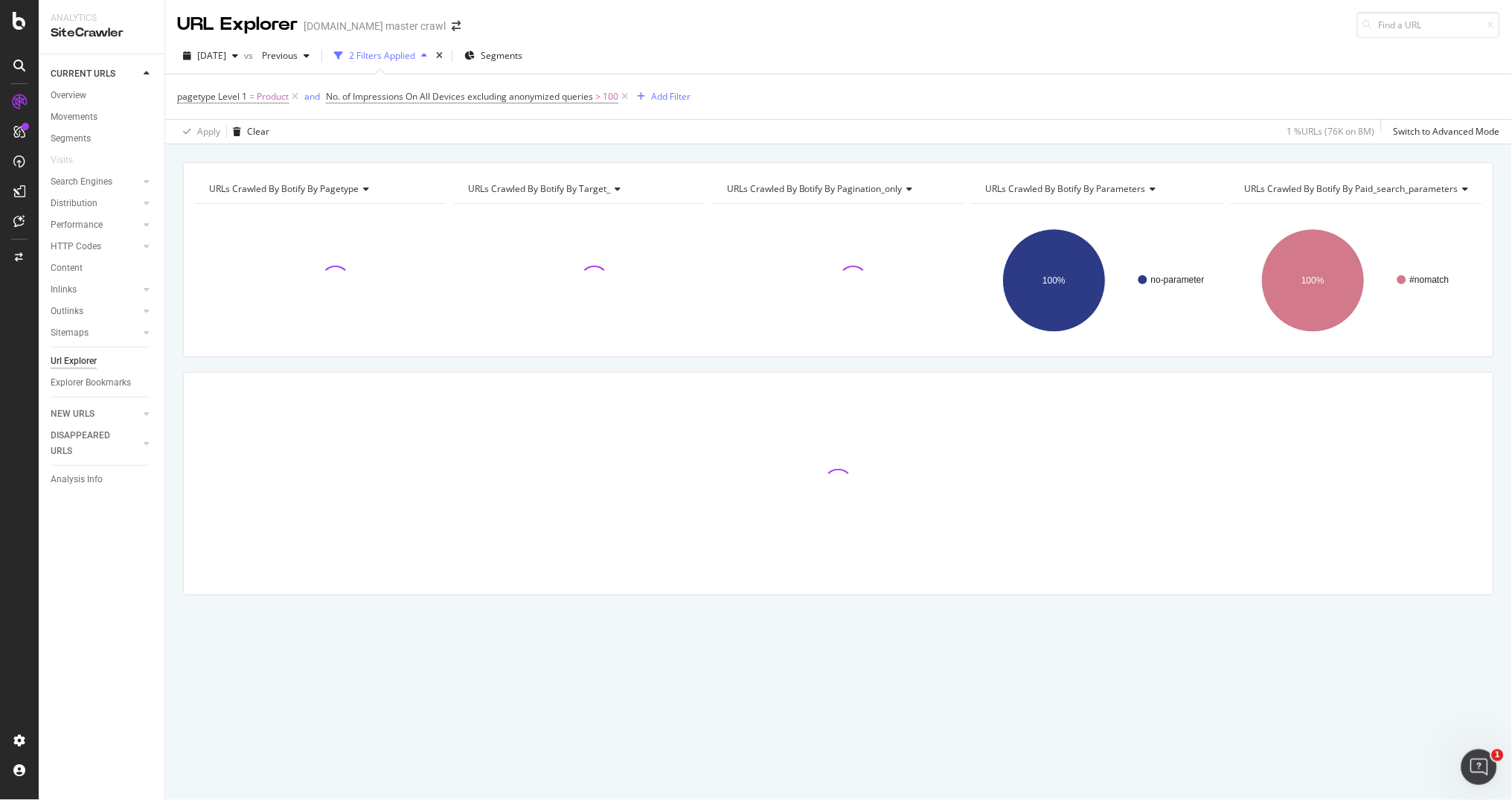
click at [951, 140] on div "Apply Clear 1 % URLs ( 76K on 8M ) Switch to Advanced Mode" at bounding box center [838, 131] width 1346 height 24
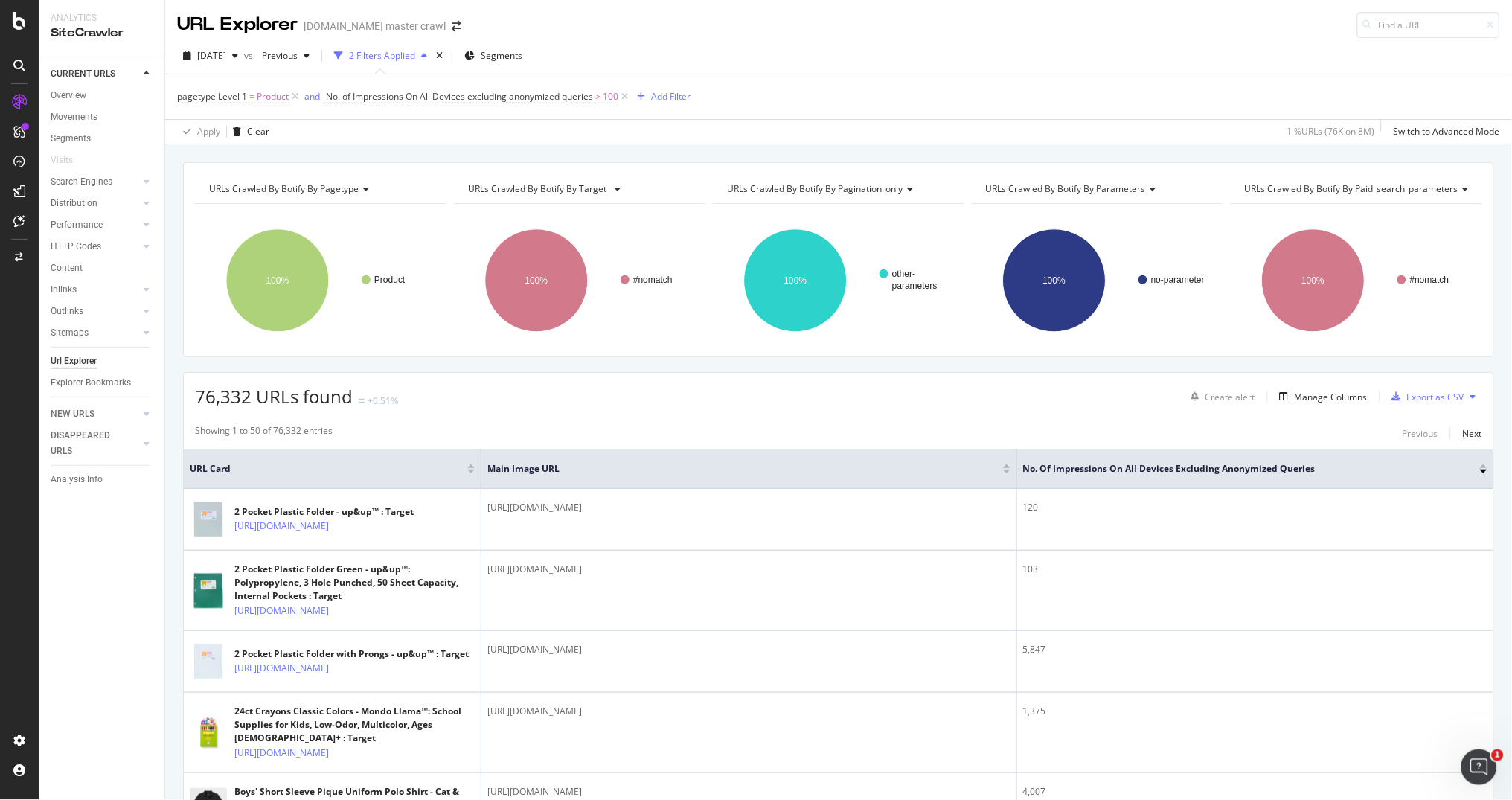
click at [1484, 466] on div at bounding box center [1483, 466] width 7 height 4
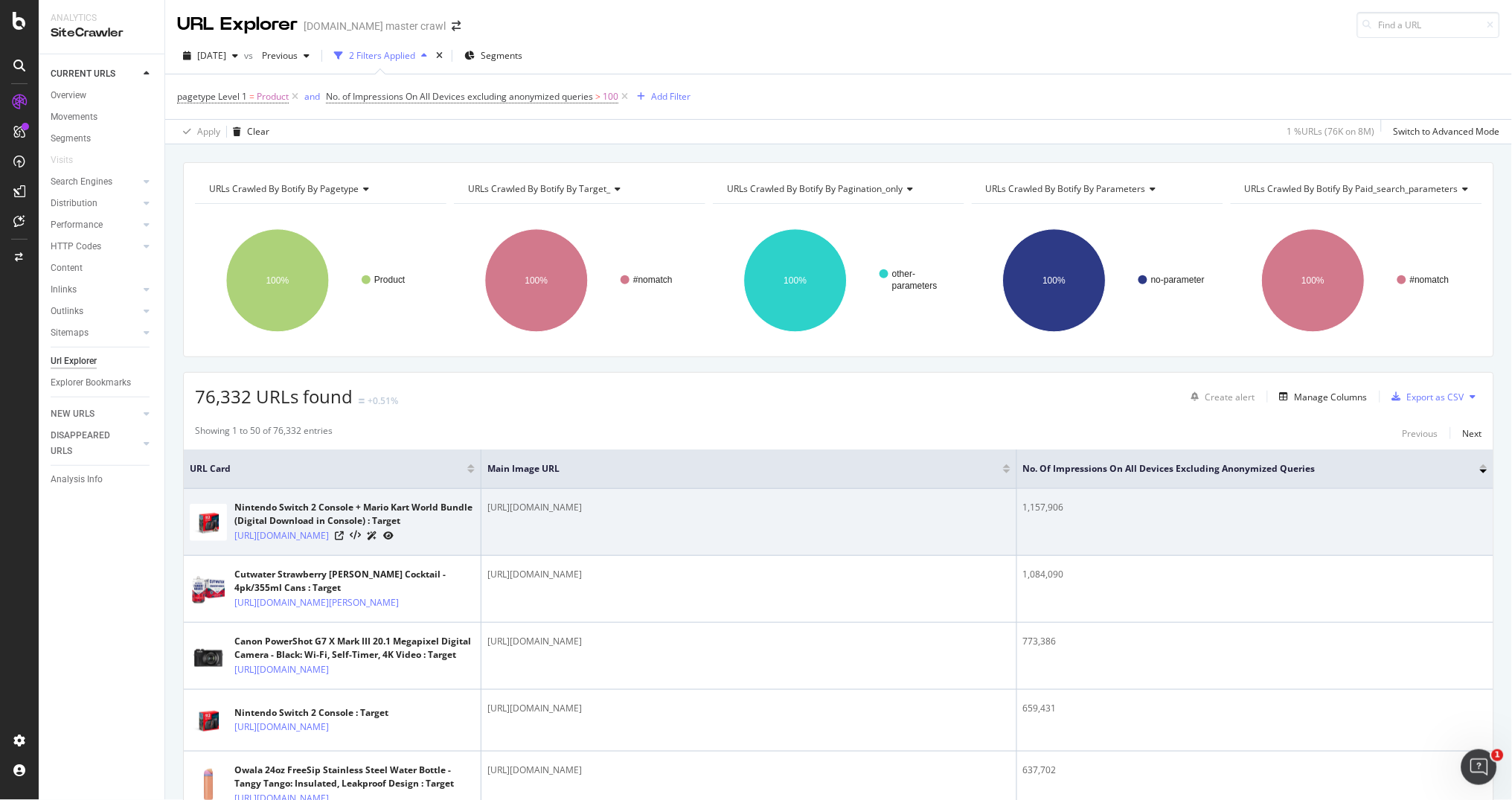
click at [941, 427] on div "Showing 1 to 50 of 76,332 entries Previous Next" at bounding box center [838, 433] width 1310 height 18
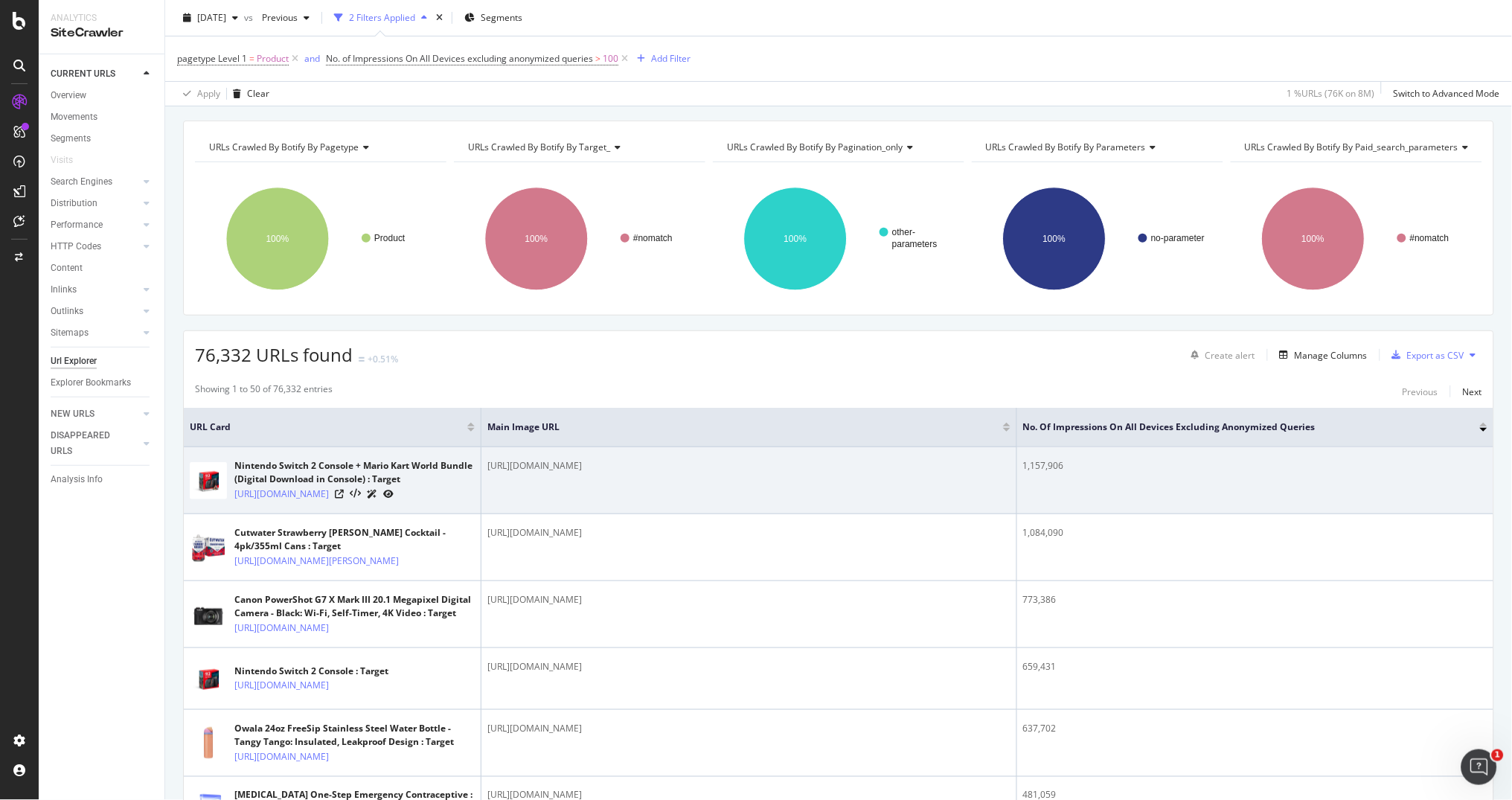
scroll to position [47, 0]
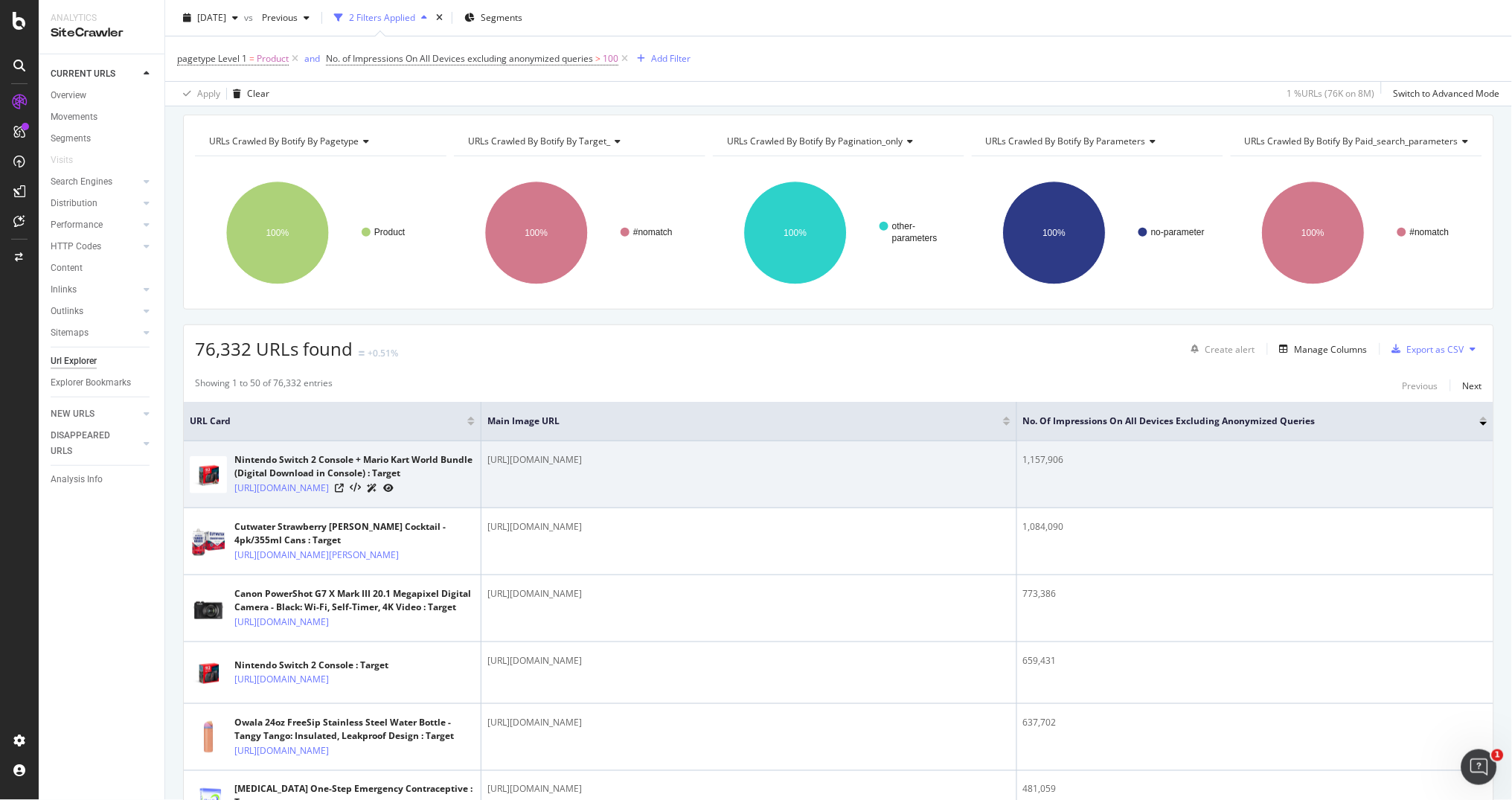
drag, startPoint x: 874, startPoint y: 458, endPoint x: 482, endPoint y: 456, distance: 392.0
click at [482, 456] on td "https://target.scene7.com/is/image/Target/GUEST_fb66135b-140a-4712-aad3-44b0bac…" at bounding box center [749, 474] width 536 height 67
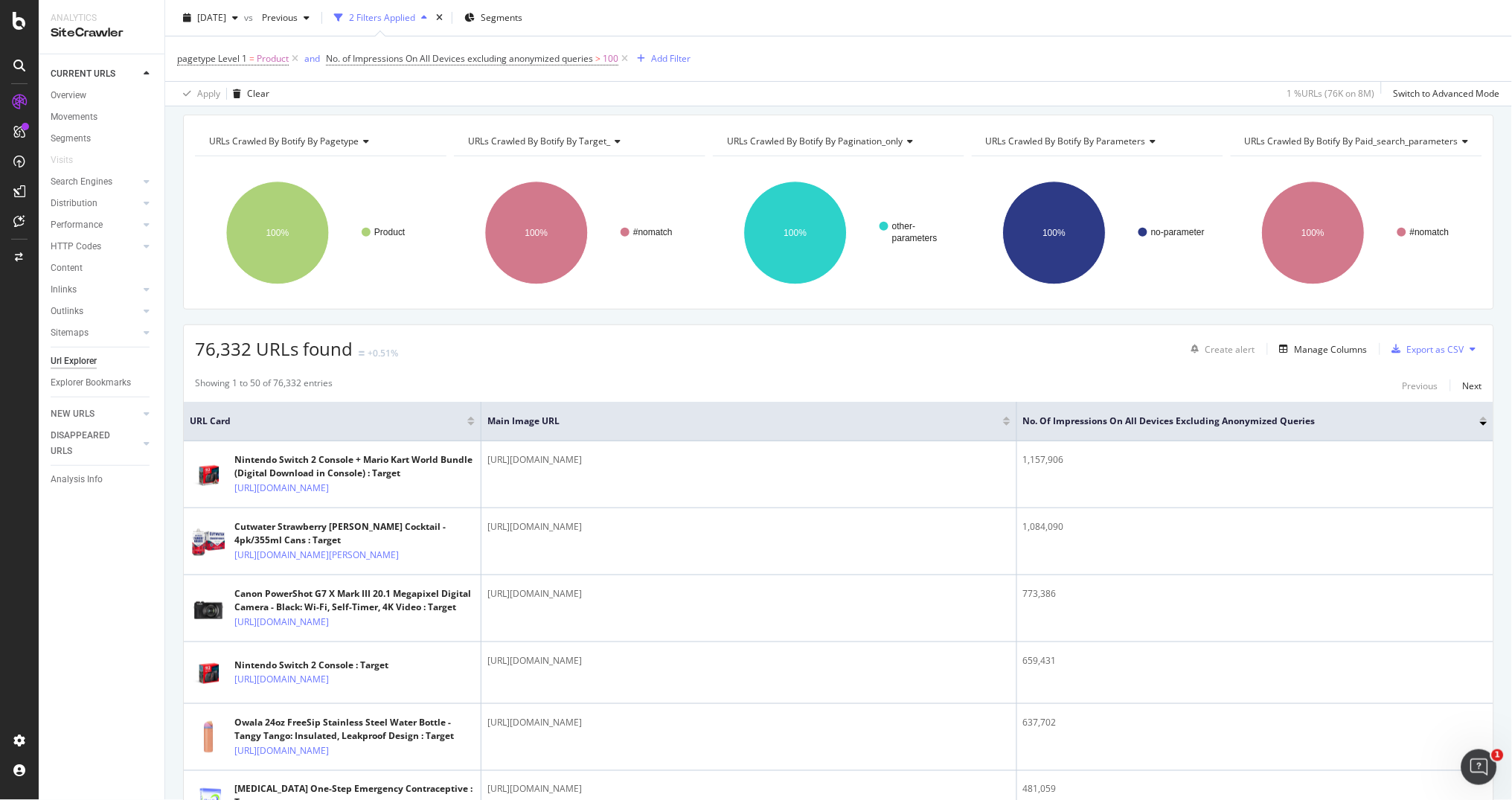
copy div "https://target.scene7.com/is/image/Target/GUEST_fb66135b-140a-4712-aad3-44b0bac…"
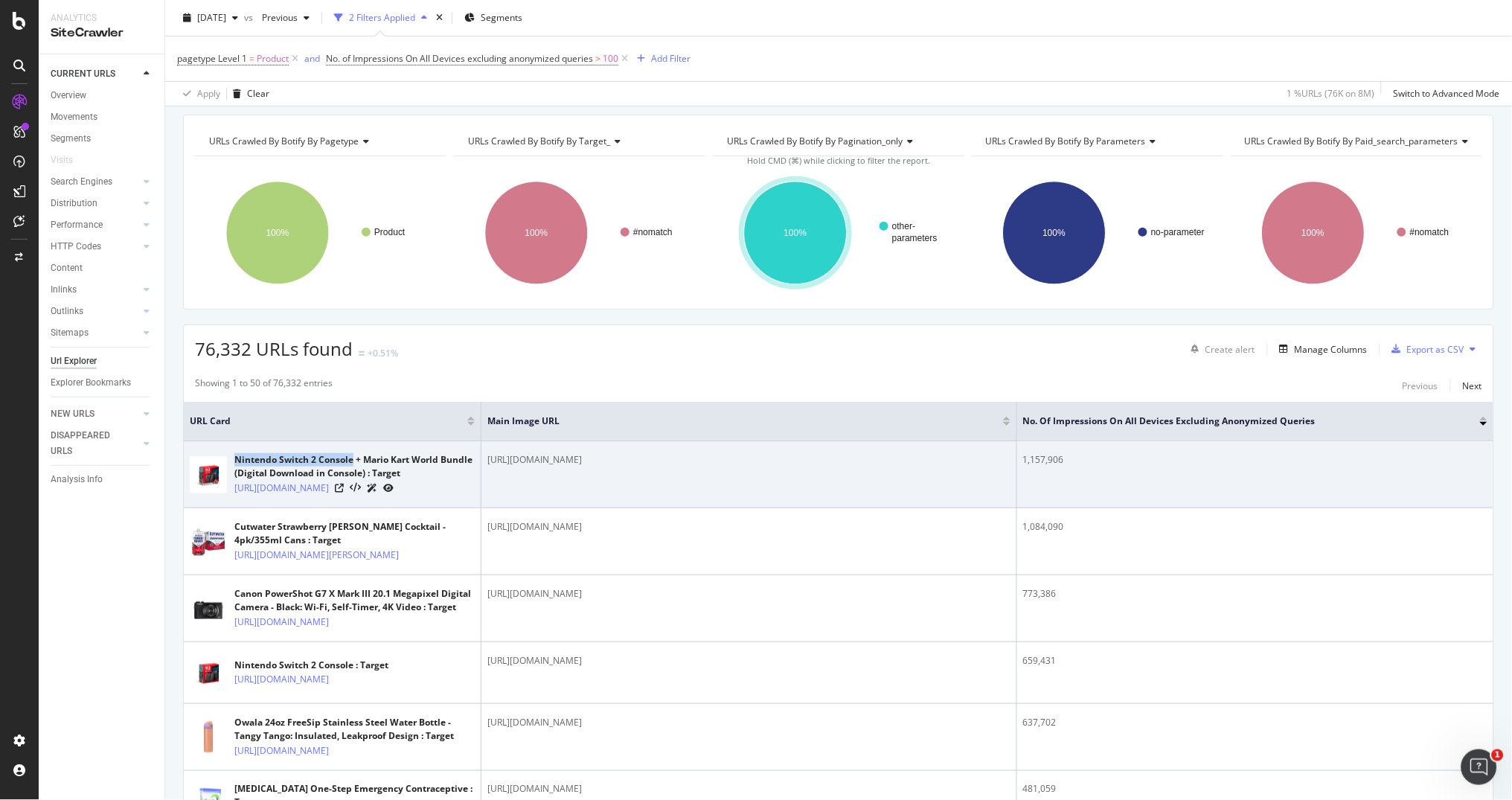
drag, startPoint x: 234, startPoint y: 460, endPoint x: 350, endPoint y: 459, distance: 116.0
click at [350, 459] on div "Nintendo Switch 2 Console + Mario Kart World Bundle (Digital Download in Consol…" at bounding box center [354, 466] width 240 height 27
click at [438, 459] on div "Nintendo Switch 2 Console + Mario Kart World Bundle (Digital Download in Consol…" at bounding box center [354, 466] width 240 height 27
copy div "Nintendo Switch 2 Console + Mario Kart World"
drag, startPoint x: 232, startPoint y: 485, endPoint x: 389, endPoint y: 516, distance: 160.0
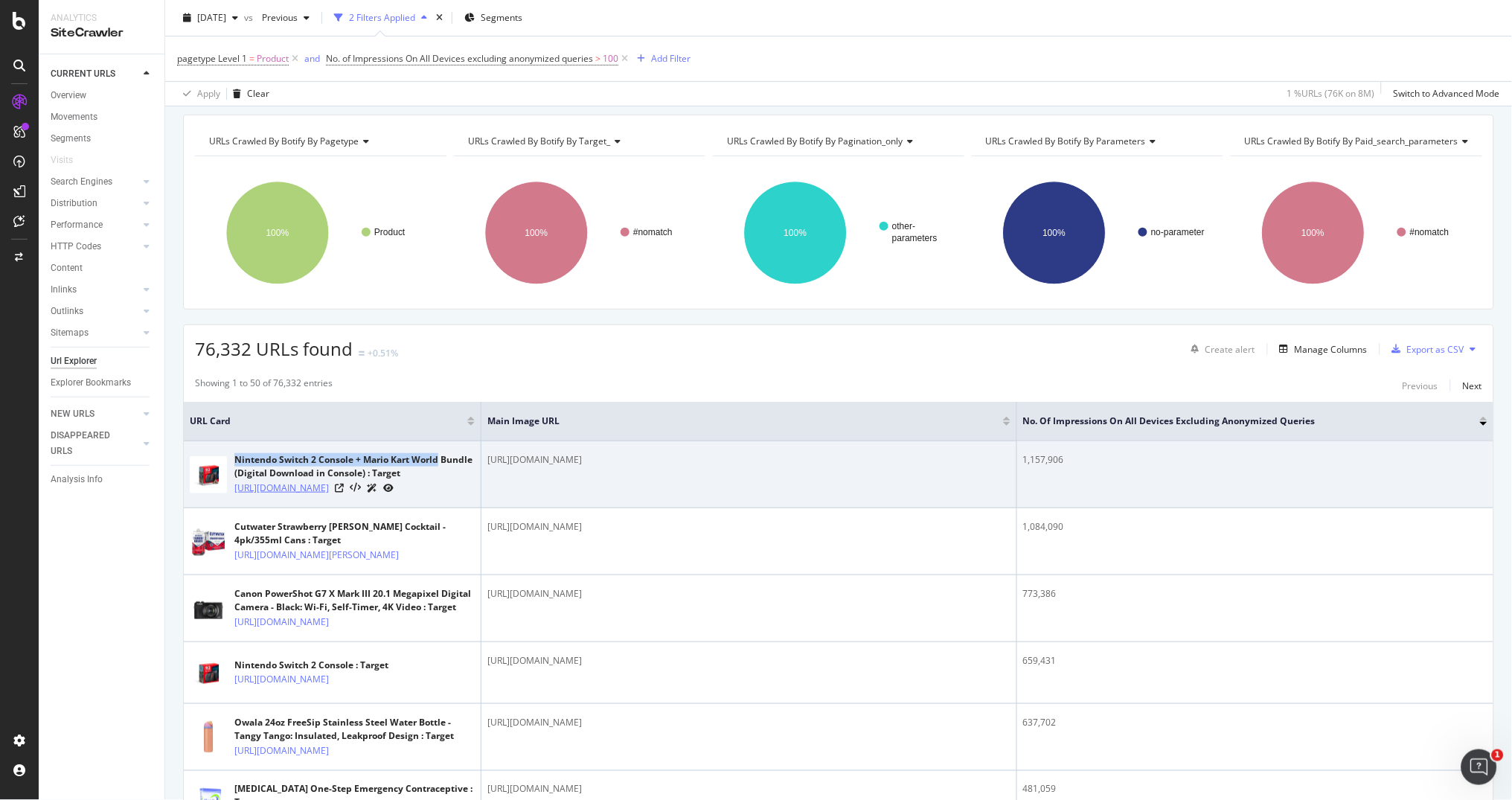
click at [389, 496] on div "Nintendo Switch 2 Console + Mario Kart World Bundle (Digital Download in Consol…" at bounding box center [331, 474] width 285 height 42
copy link "https://www.target.com/p/nintendo-switch-2-console-mario-kart-world-bundle-digi…"
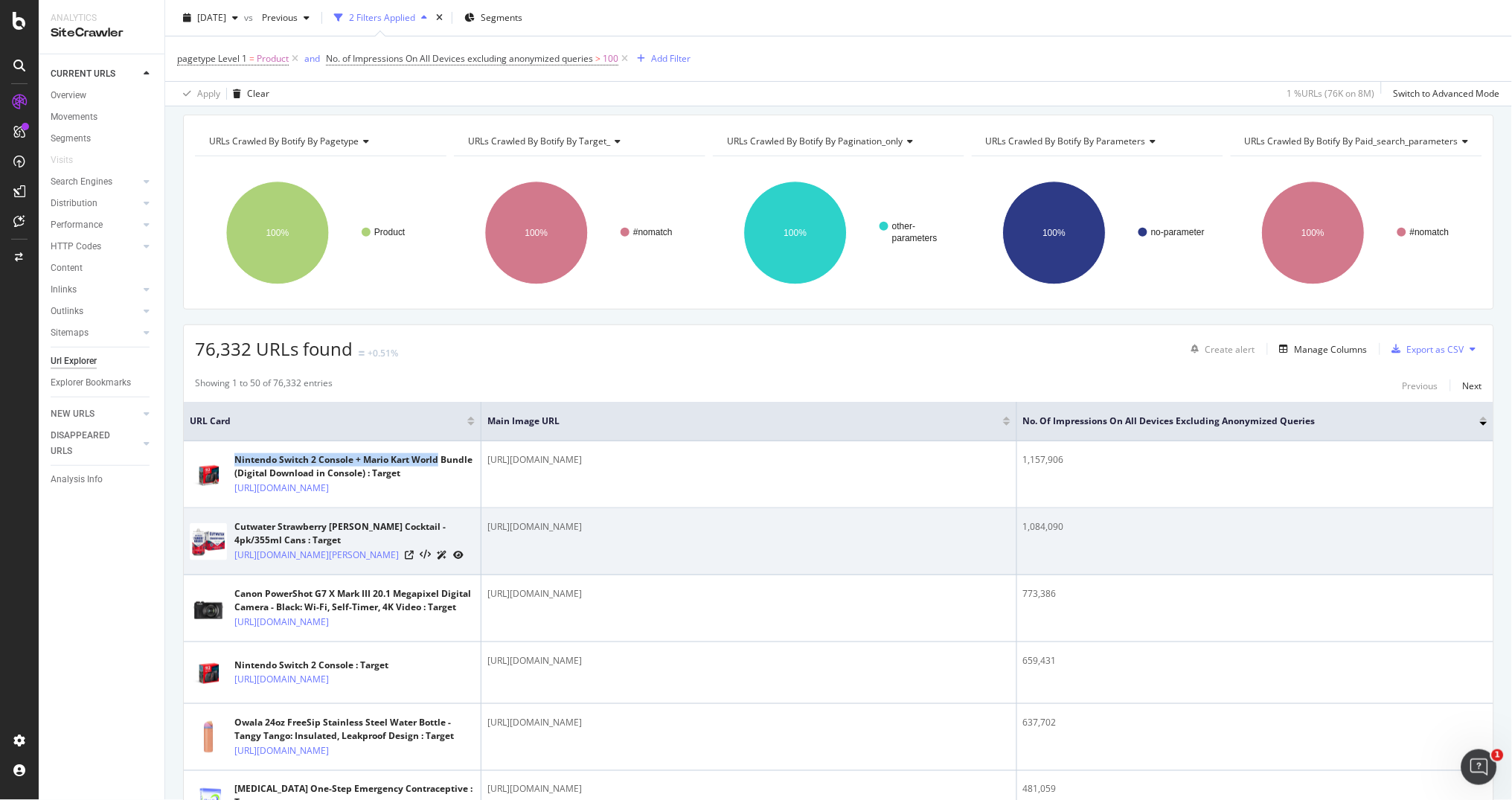
drag, startPoint x: 230, startPoint y: 582, endPoint x: 299, endPoint y: 621, distance: 79.3
click at [299, 575] on td "Cutwater Strawberry Margarita Cocktail - 4pk/355ml Cans : Target https://www.ta…" at bounding box center [332, 541] width 297 height 67
click at [322, 575] on td "Cutwater Strawberry Margarita Cocktail - 4pk/355ml Cans : Target https://www.ta…" at bounding box center [332, 541] width 297 height 67
drag, startPoint x: 232, startPoint y: 581, endPoint x: 309, endPoint y: 618, distance: 85.4
click at [309, 562] on div "Cutwater Strawberry Margarita Cocktail - 4pk/355ml Cans : Target https://www.ta…" at bounding box center [331, 541] width 285 height 42
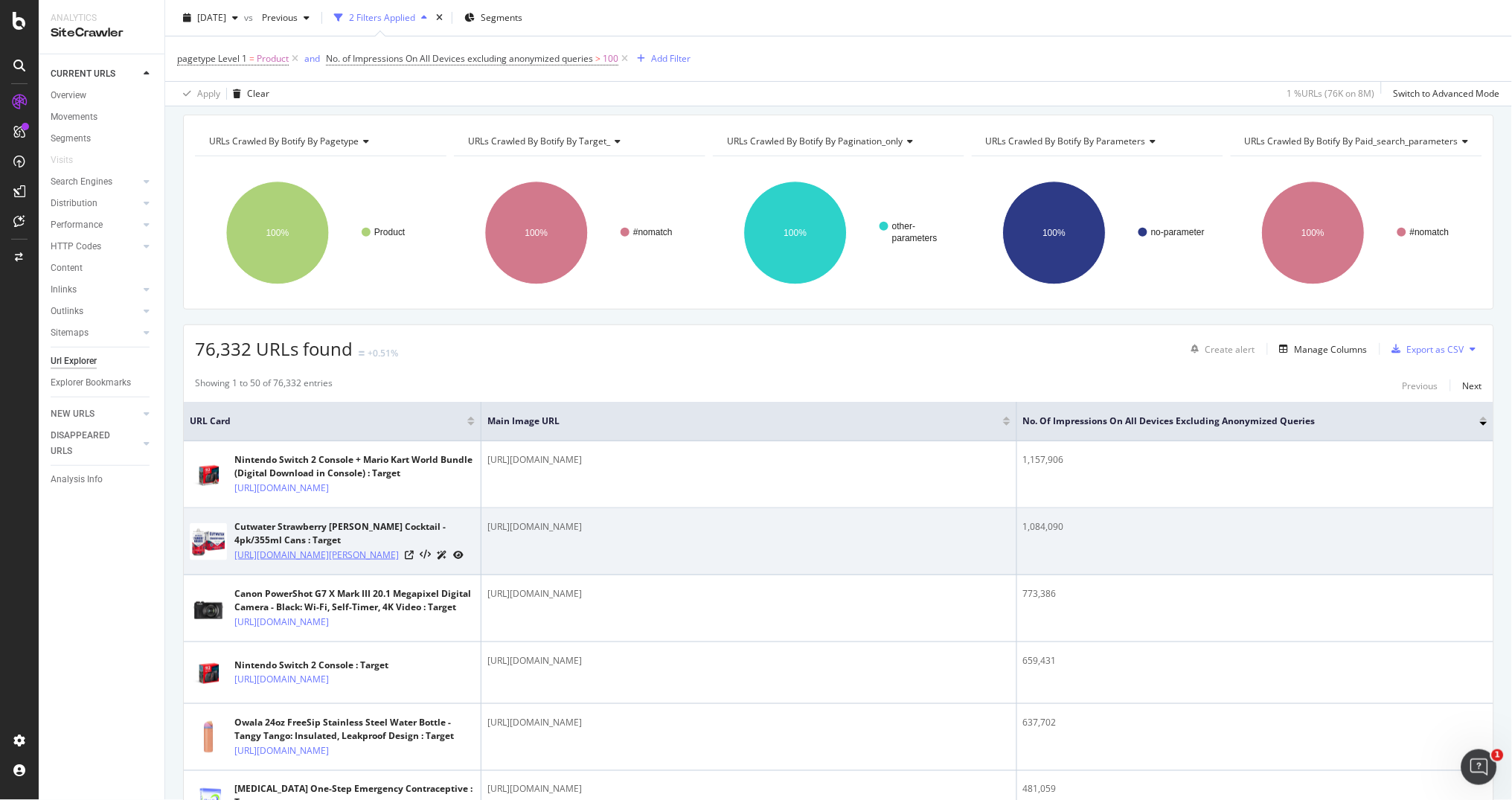
copy link "https://www.target.com/p/cutwater-strawberry-margarita-cocktail-4pk-12-fl-oz-ca…"
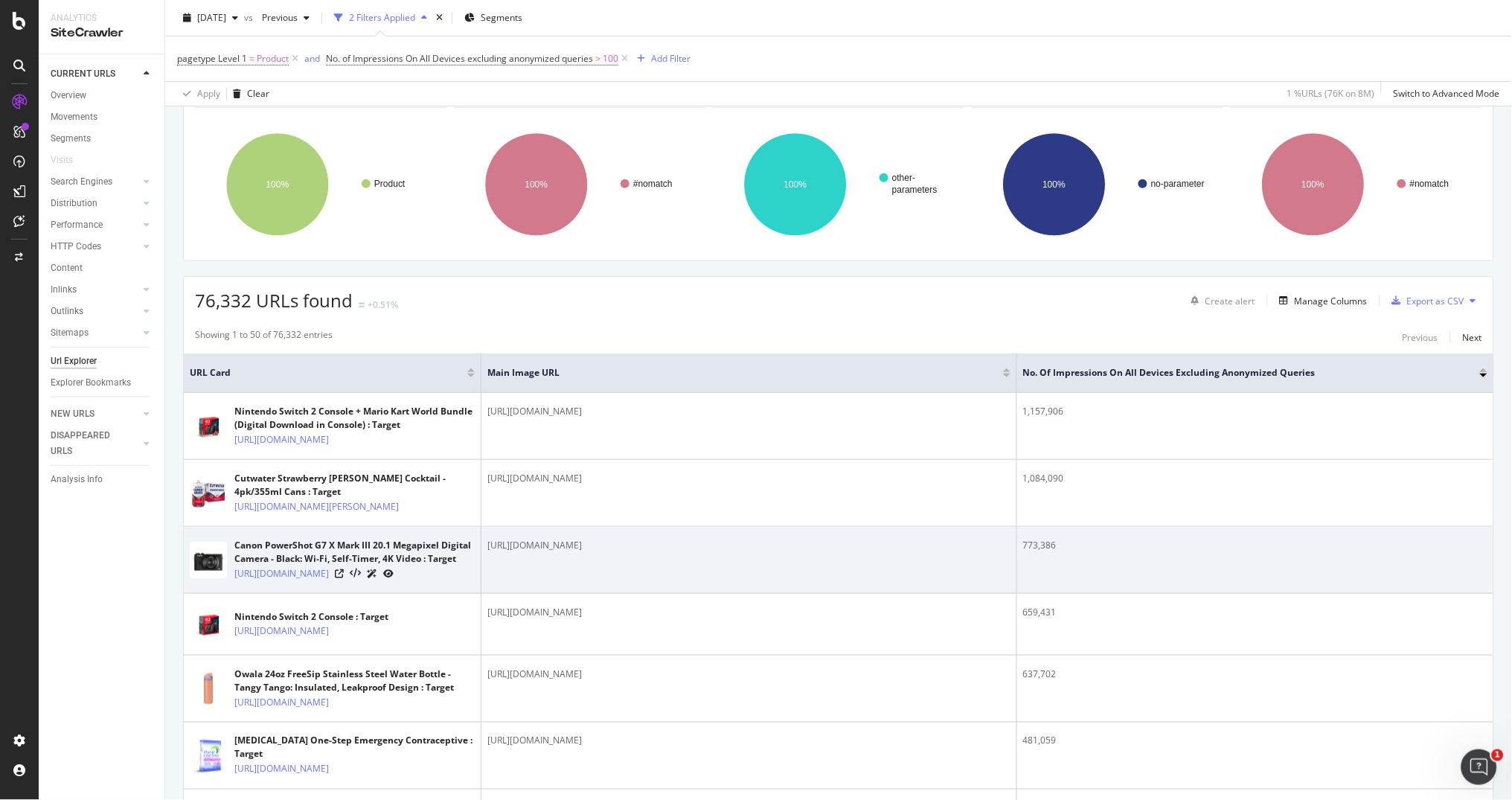
scroll to position [114, 0]
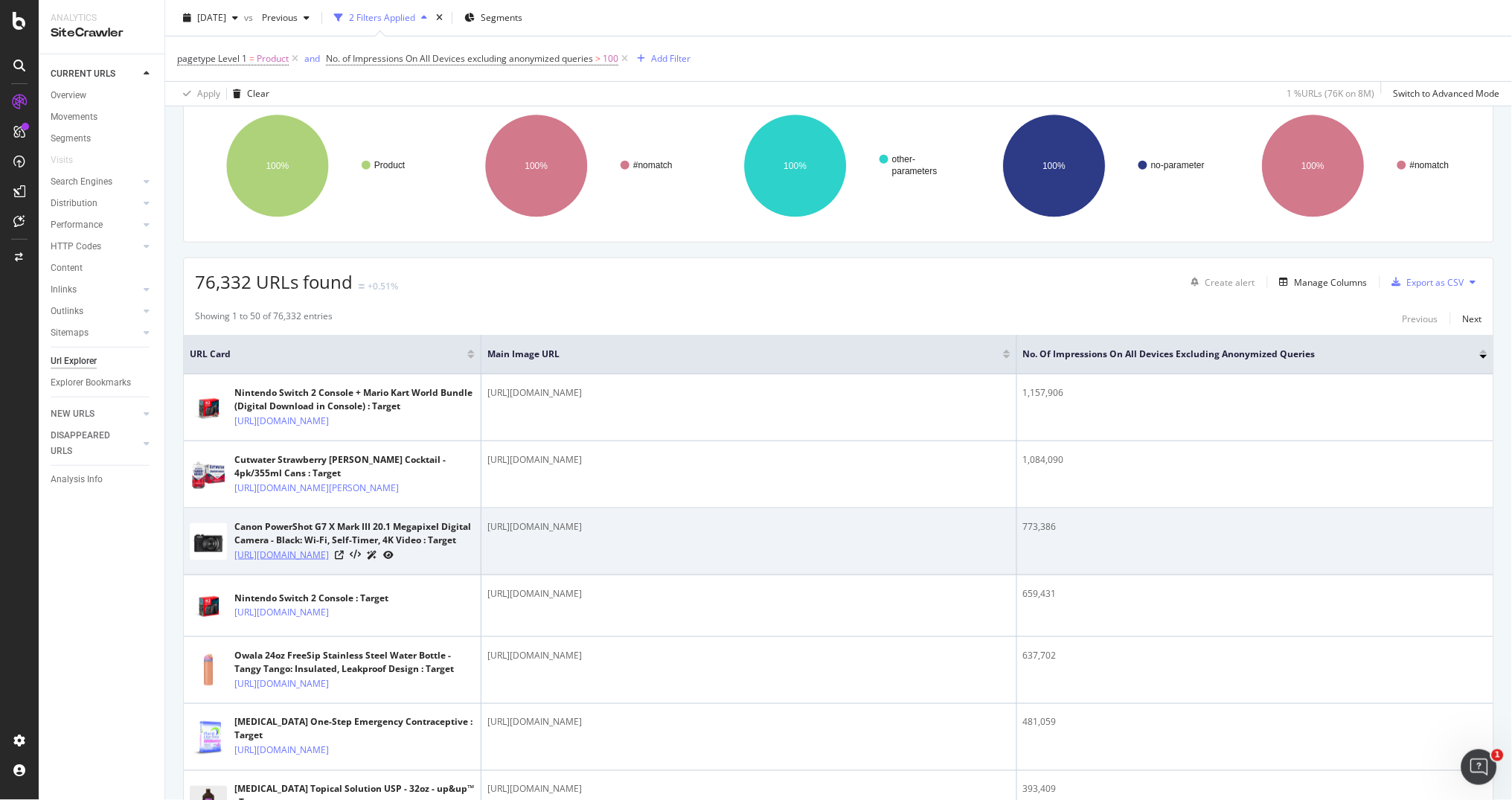
drag, startPoint x: 231, startPoint y: 607, endPoint x: 336, endPoint y: 647, distance: 112.4
click at [336, 562] on div "Canon PowerShot G7 X Mark III 20.1 Megapixel Digital Camera - Black: Wi-Fi, Sel…" at bounding box center [331, 541] width 285 height 42
copy link "https://www.target.com/p/canon-powershot-g7-x-mark-iii-20-1-megapixel-digital-c…"
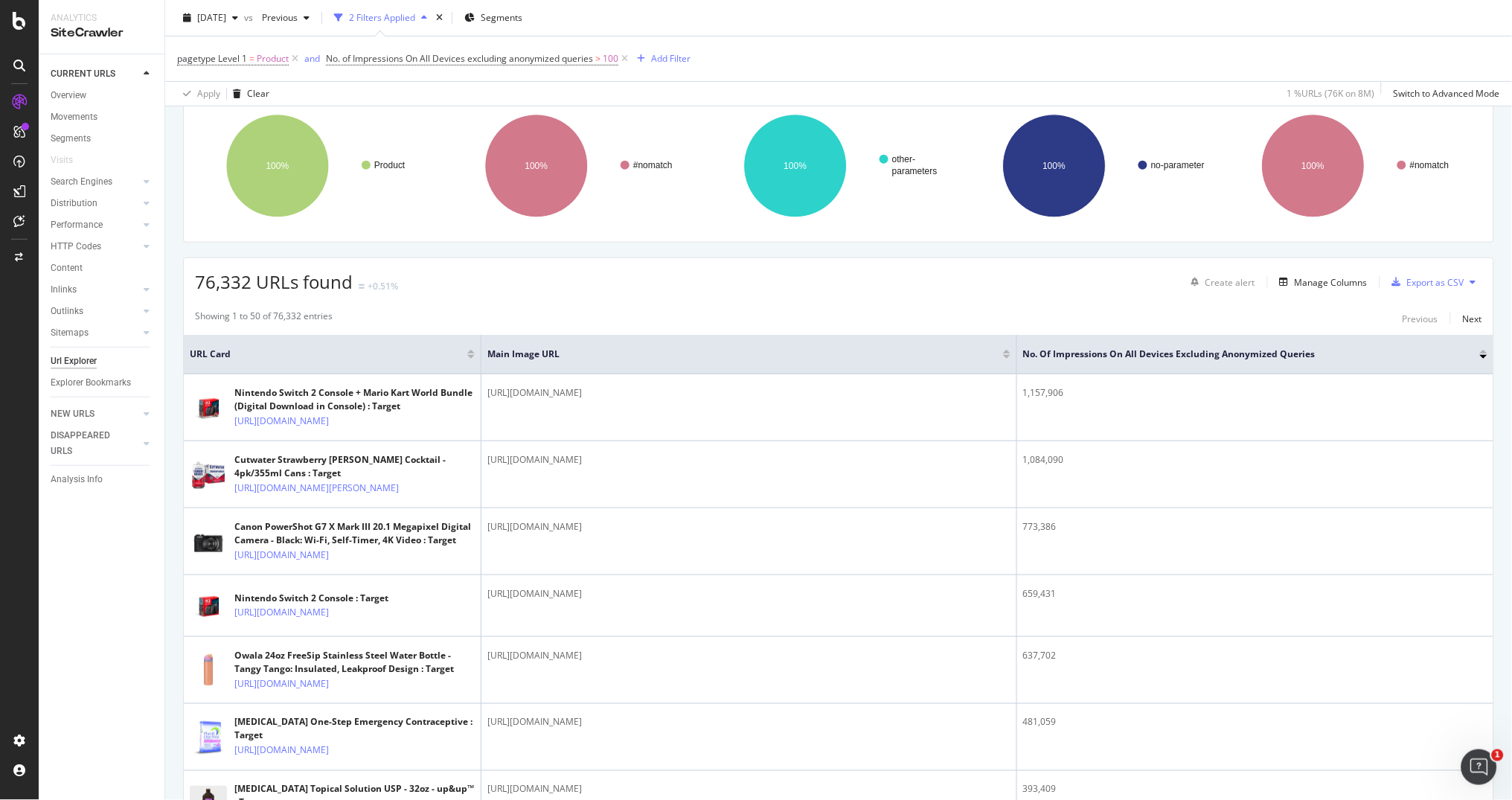
copy link "https://www.target.com/p/canon-powershot-g7-x-mark-iii-20-1-megapixel-digital-c…"
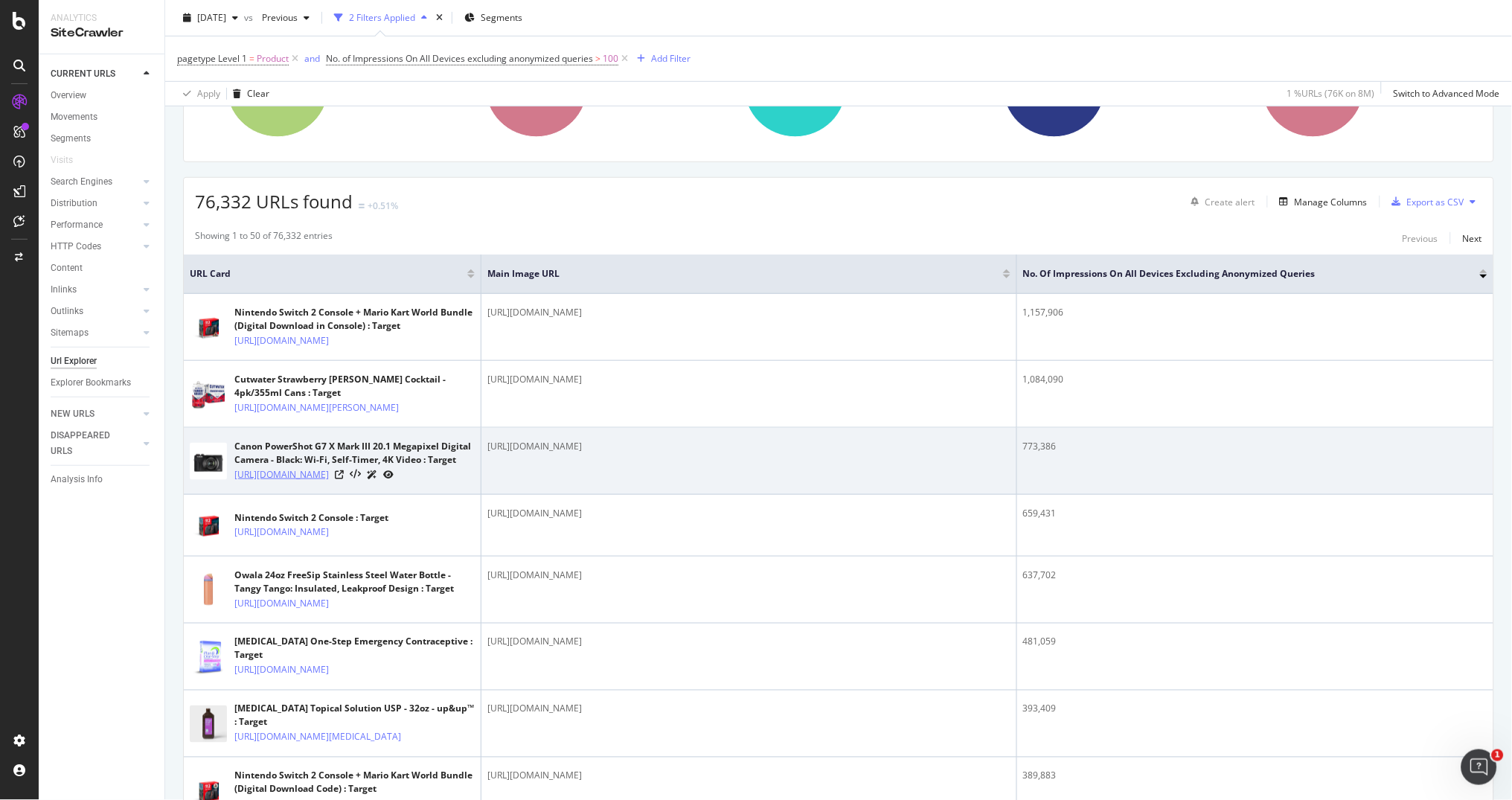
scroll to position [222, 0]
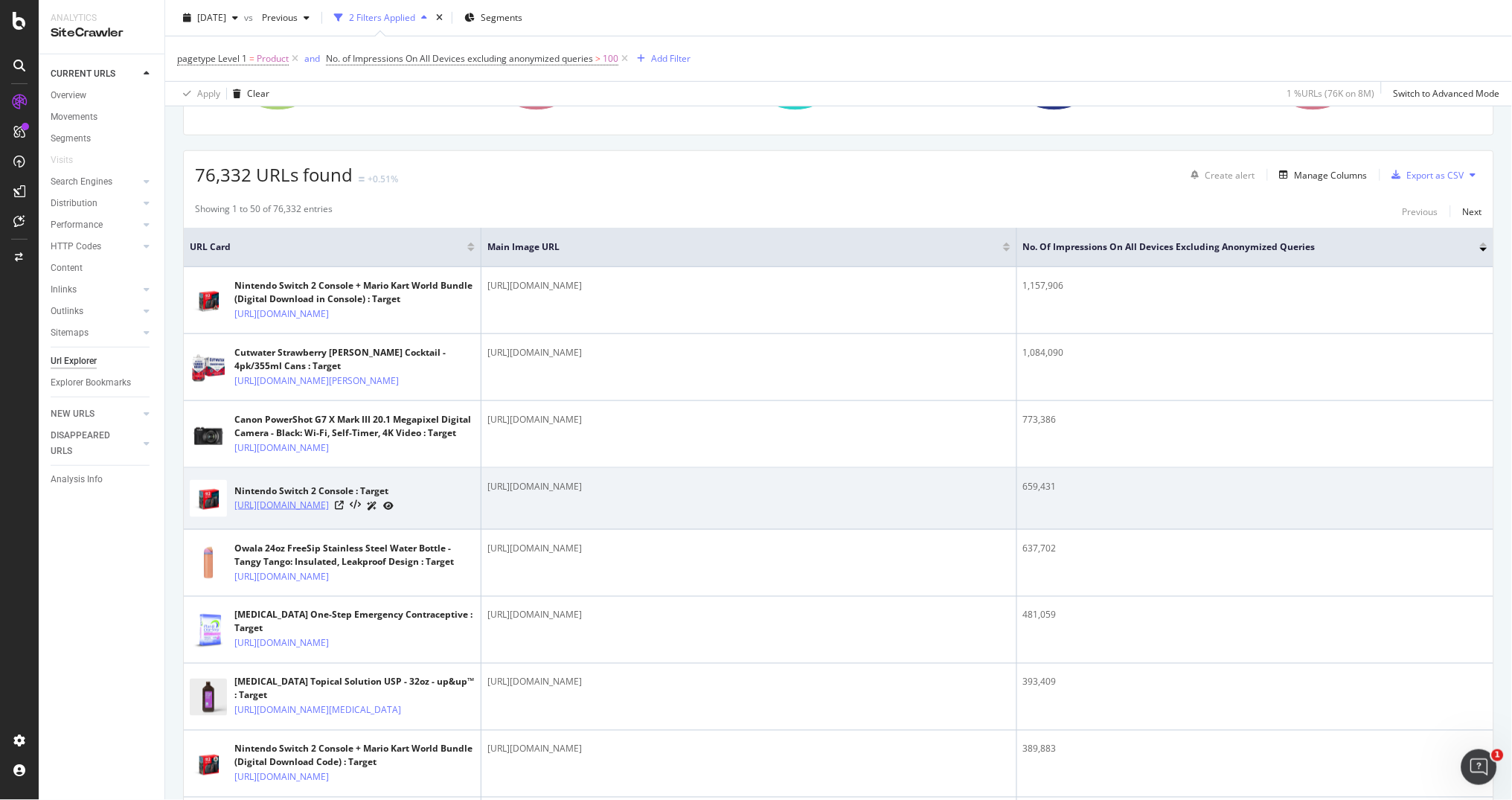
drag, startPoint x: 230, startPoint y: 583, endPoint x: 348, endPoint y: 602, distance: 119.5
click at [348, 517] on div "Nintendo Switch 2 Console : Target https://www.target.com/p/nintendo-switch-2-c…" at bounding box center [331, 499] width 285 height 38
copy link "https://www.target.com/p/nintendo-switch-2-console/-/A-94693225"
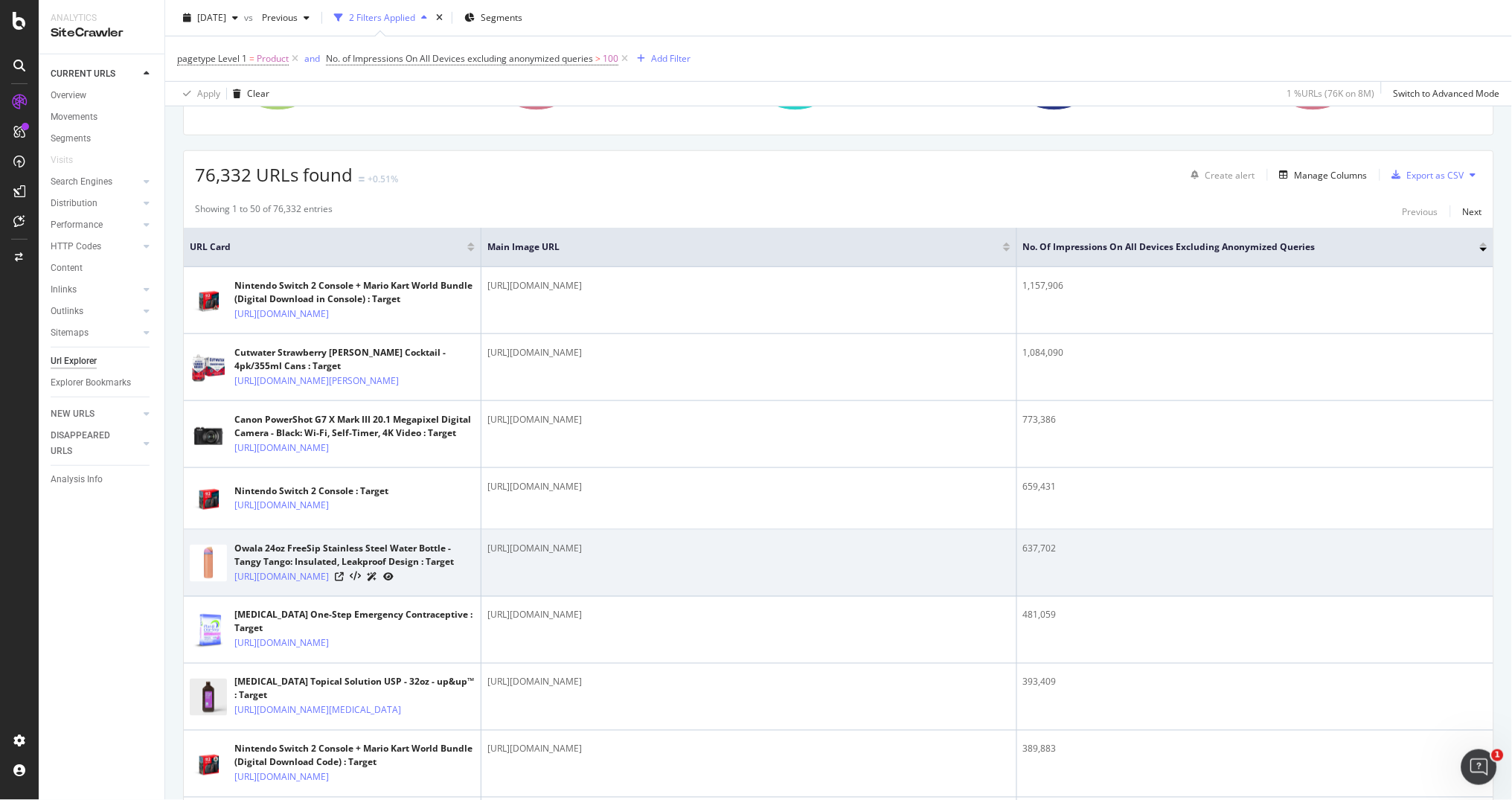
scroll to position [303, 0]
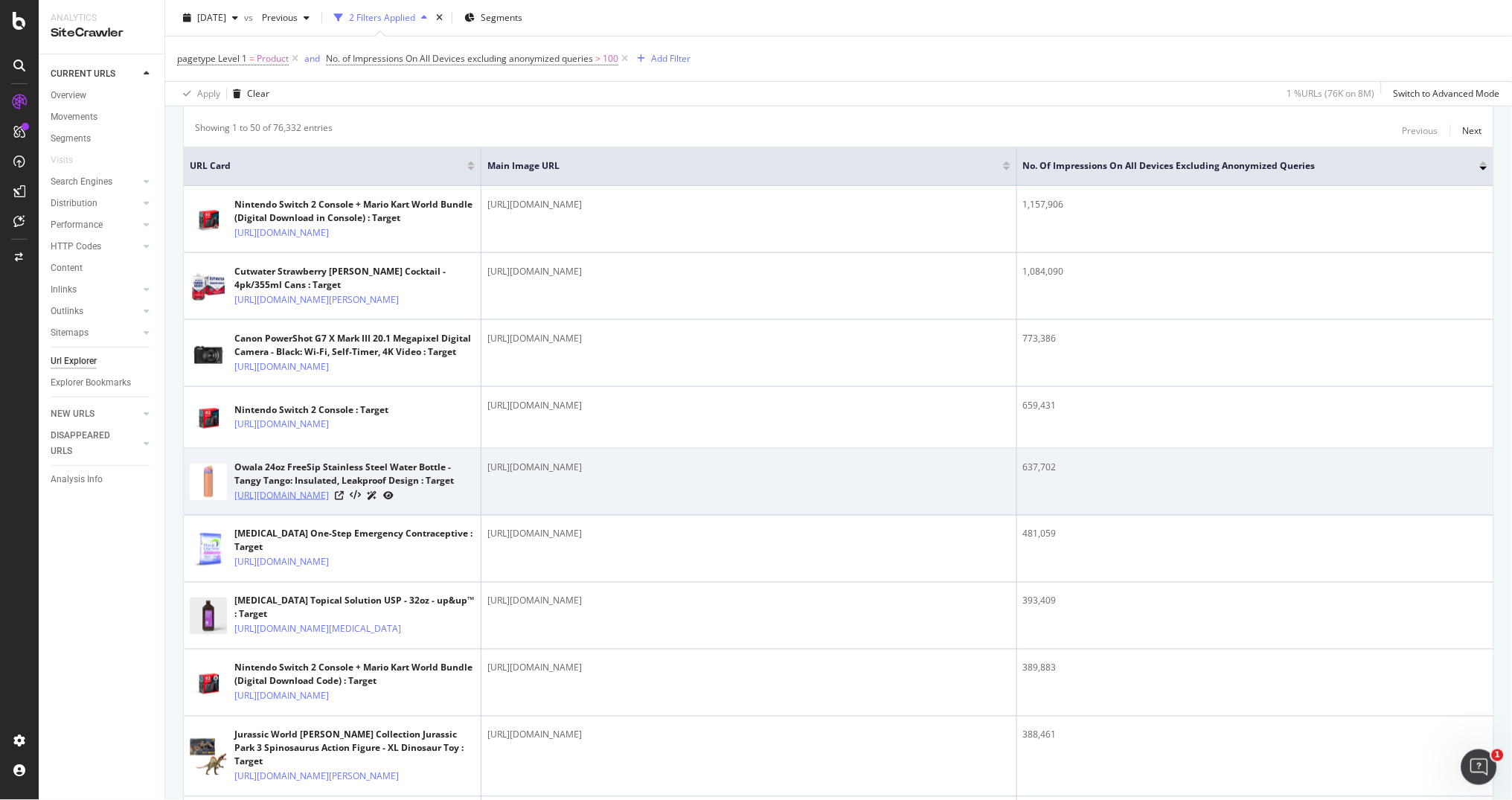
drag, startPoint x: 231, startPoint y: 585, endPoint x: 301, endPoint y: 613, distance: 75.4
click at [301, 503] on div "Owala 24oz FreeSip Stainless Steel Water Bottle - Tangy Tango: Insulated, Leakp…" at bounding box center [331, 482] width 285 height 42
copy link "https://www.target.com/p/owala-freesip-24oz-stainless-steel-water-bottle-tangy-…"
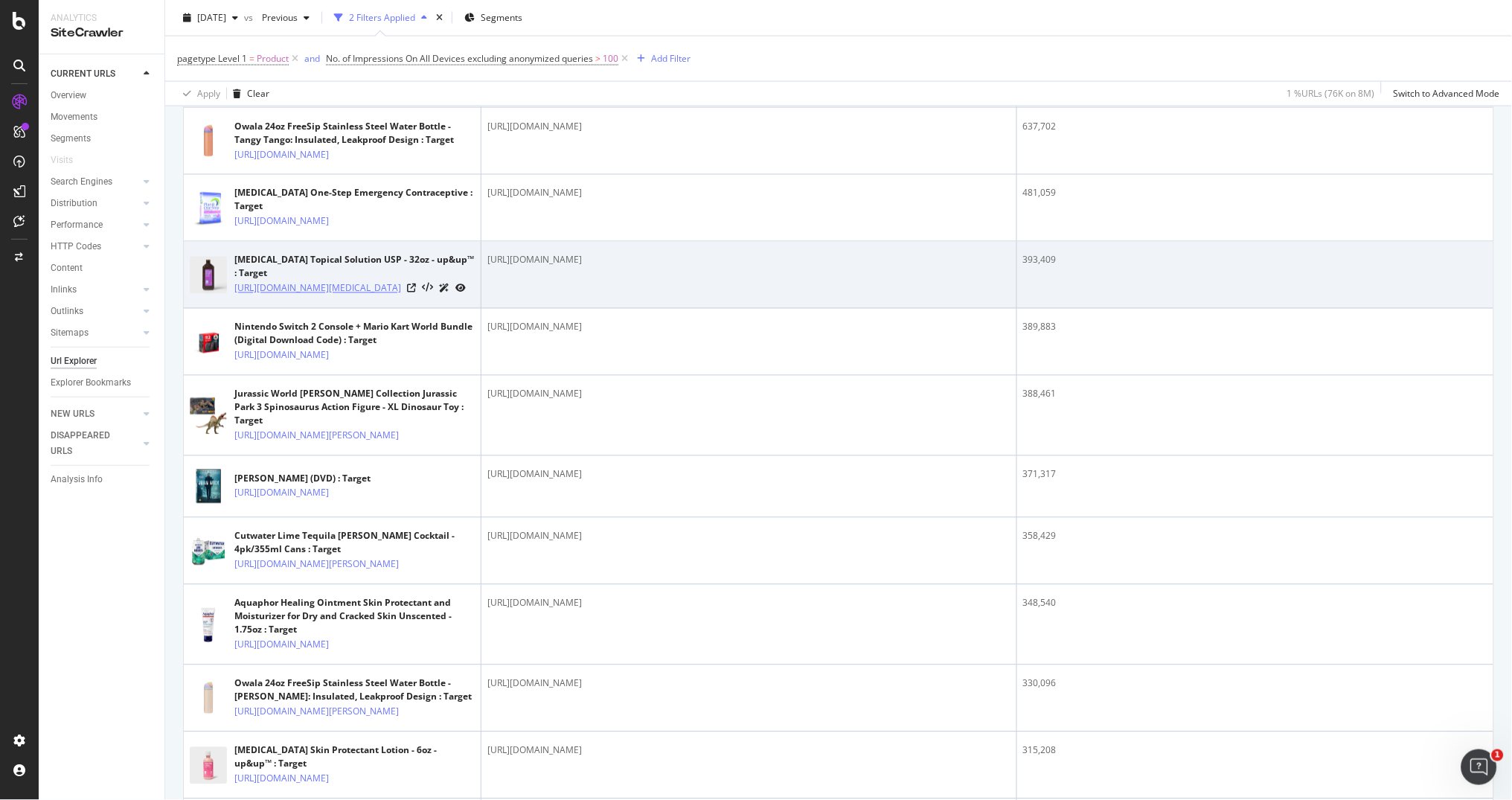
scroll to position [650, 0]
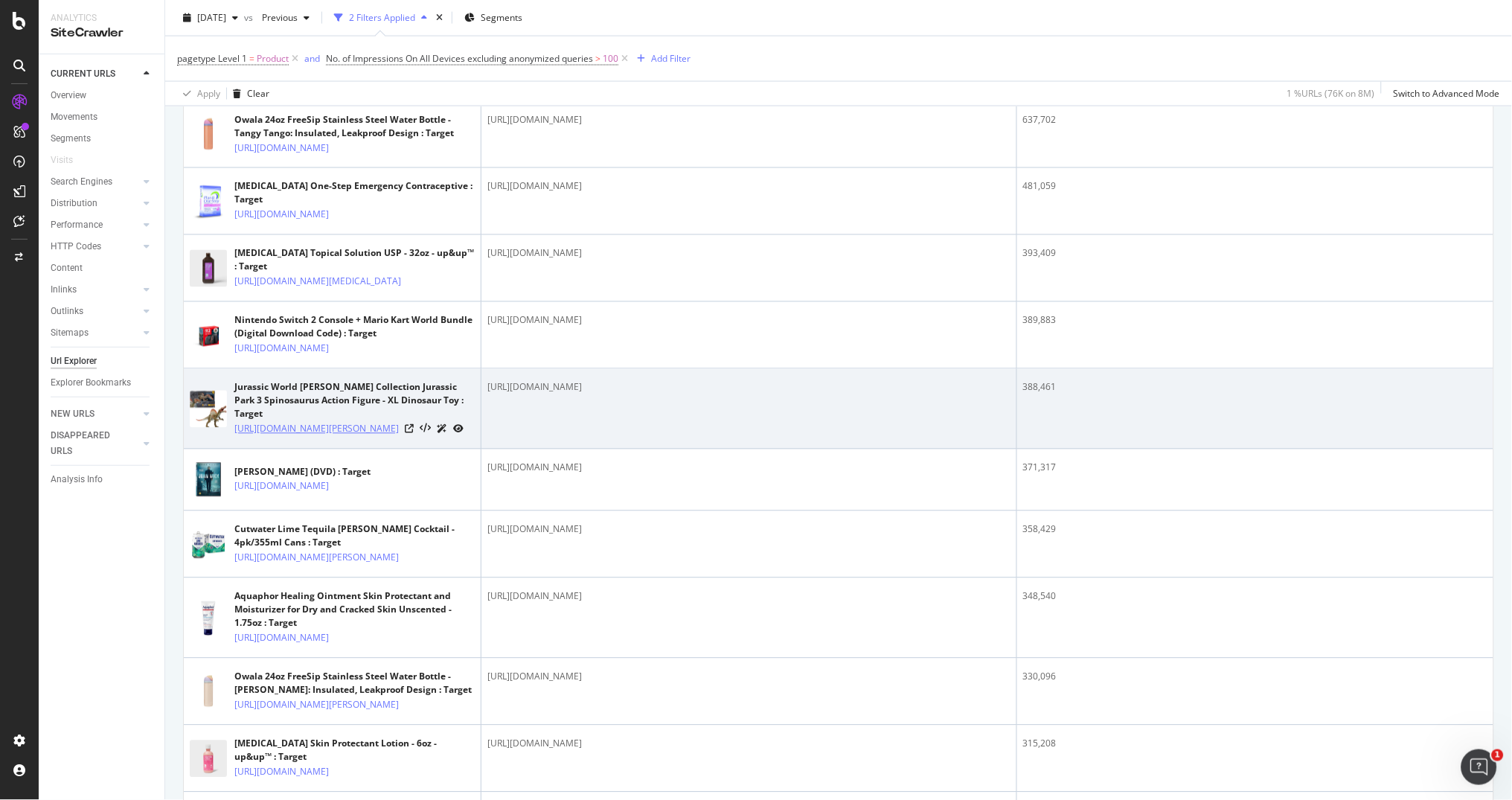
drag, startPoint x: 232, startPoint y: 590, endPoint x: 272, endPoint y: 636, distance: 61.0
click at [272, 437] on div "Jurassic World Hammond Collection Jurassic Park 3 Spinosaurus Action Figure - X…" at bounding box center [331, 409] width 285 height 56
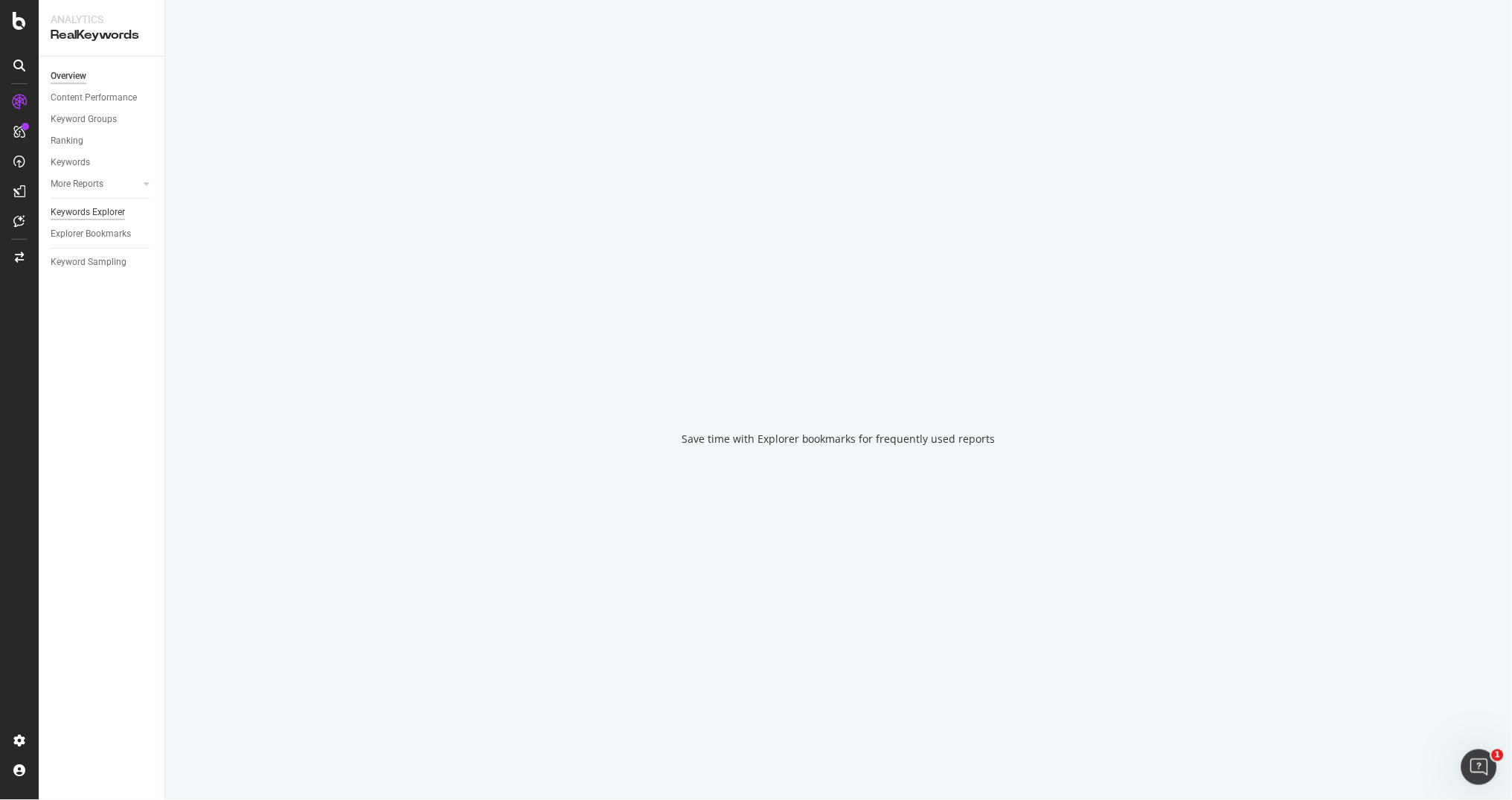
click at [87, 206] on div "Keywords Explorer" at bounding box center [87, 212] width 74 height 16
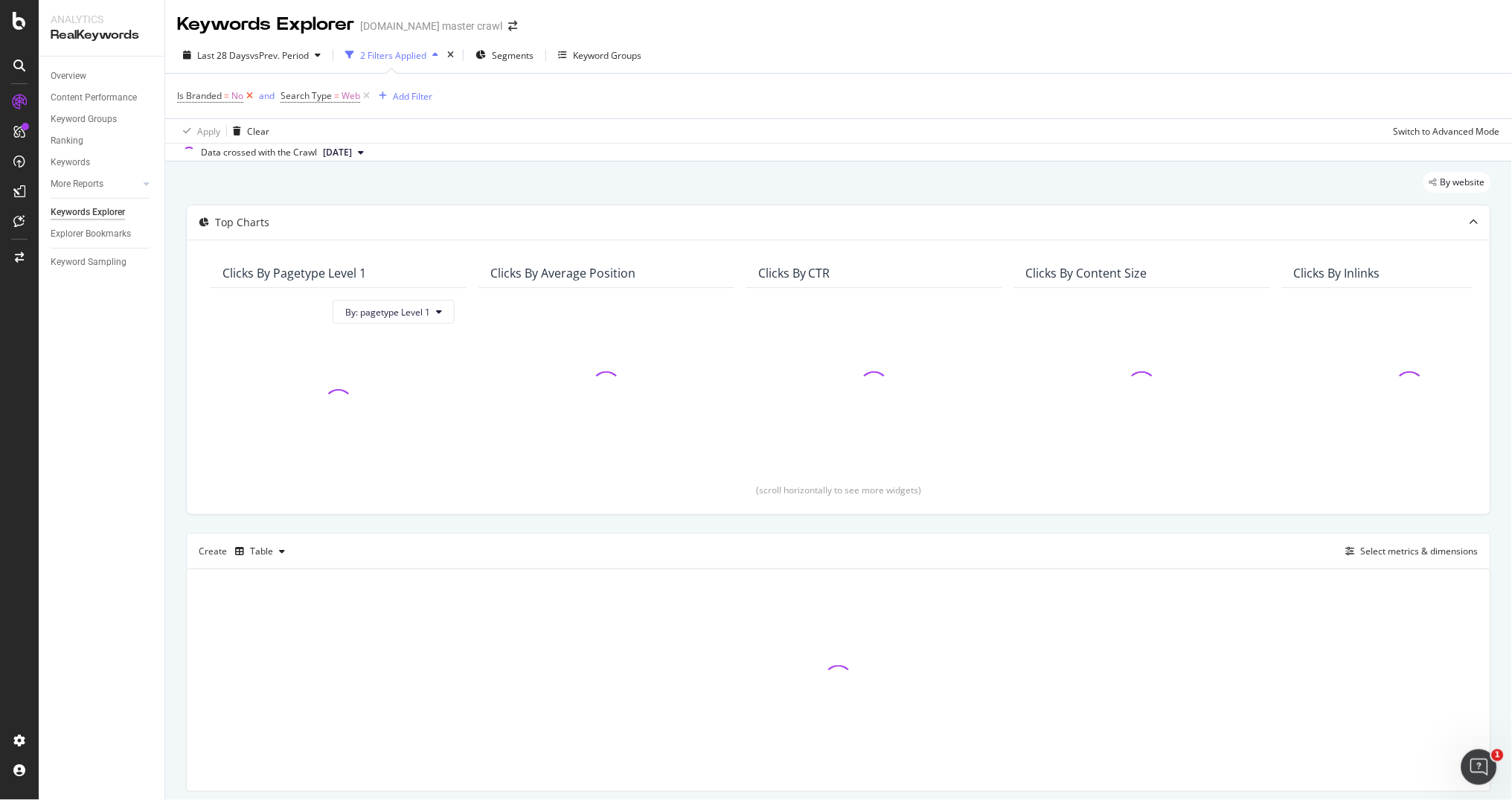
click at [251, 96] on icon at bounding box center [249, 96] width 12 height 15
click at [326, 97] on div "Add Filter" at bounding box center [309, 96] width 39 height 12
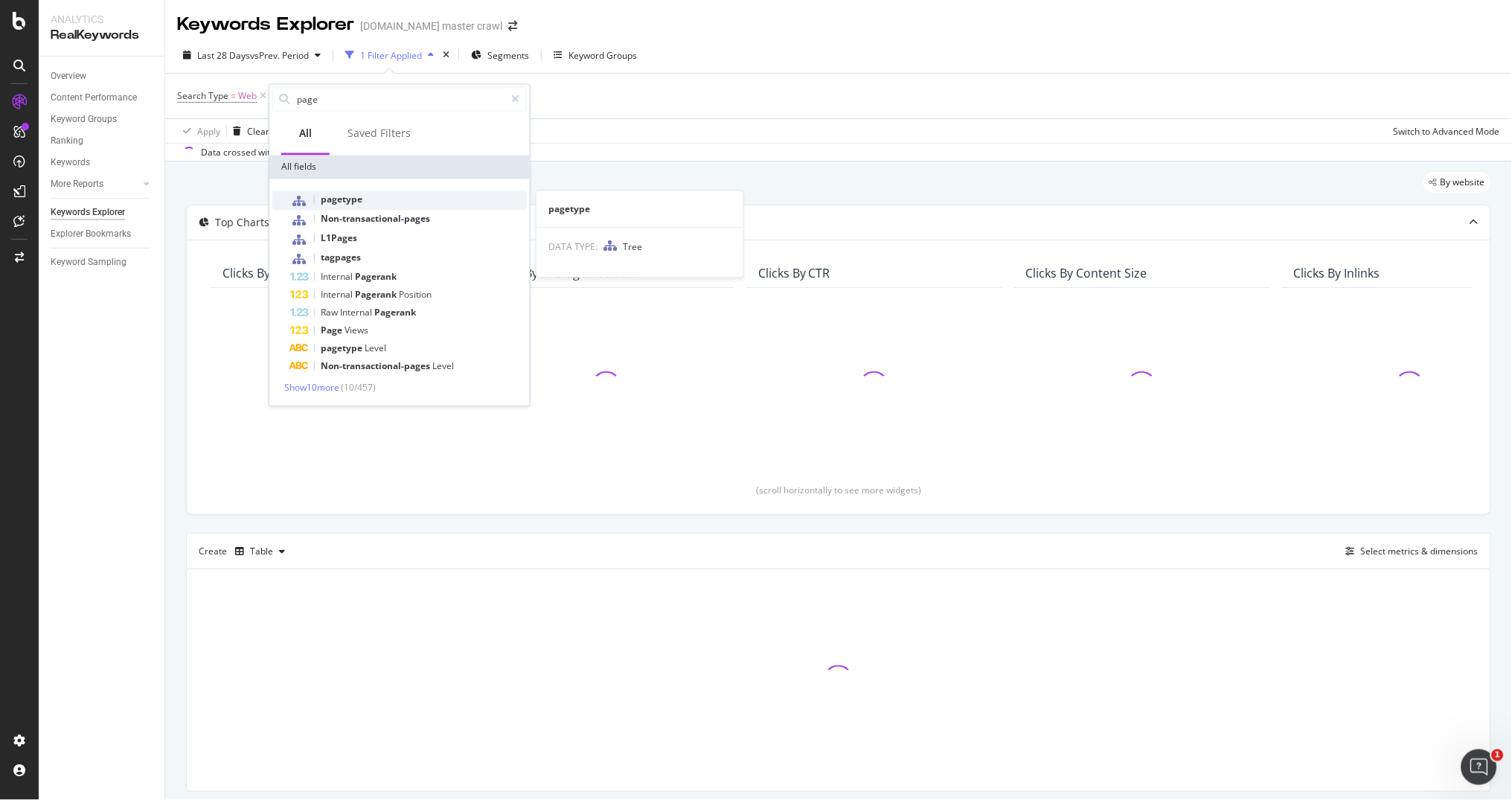
type input "page"
click at [375, 197] on div "pagetype" at bounding box center [408, 201] width 237 height 20
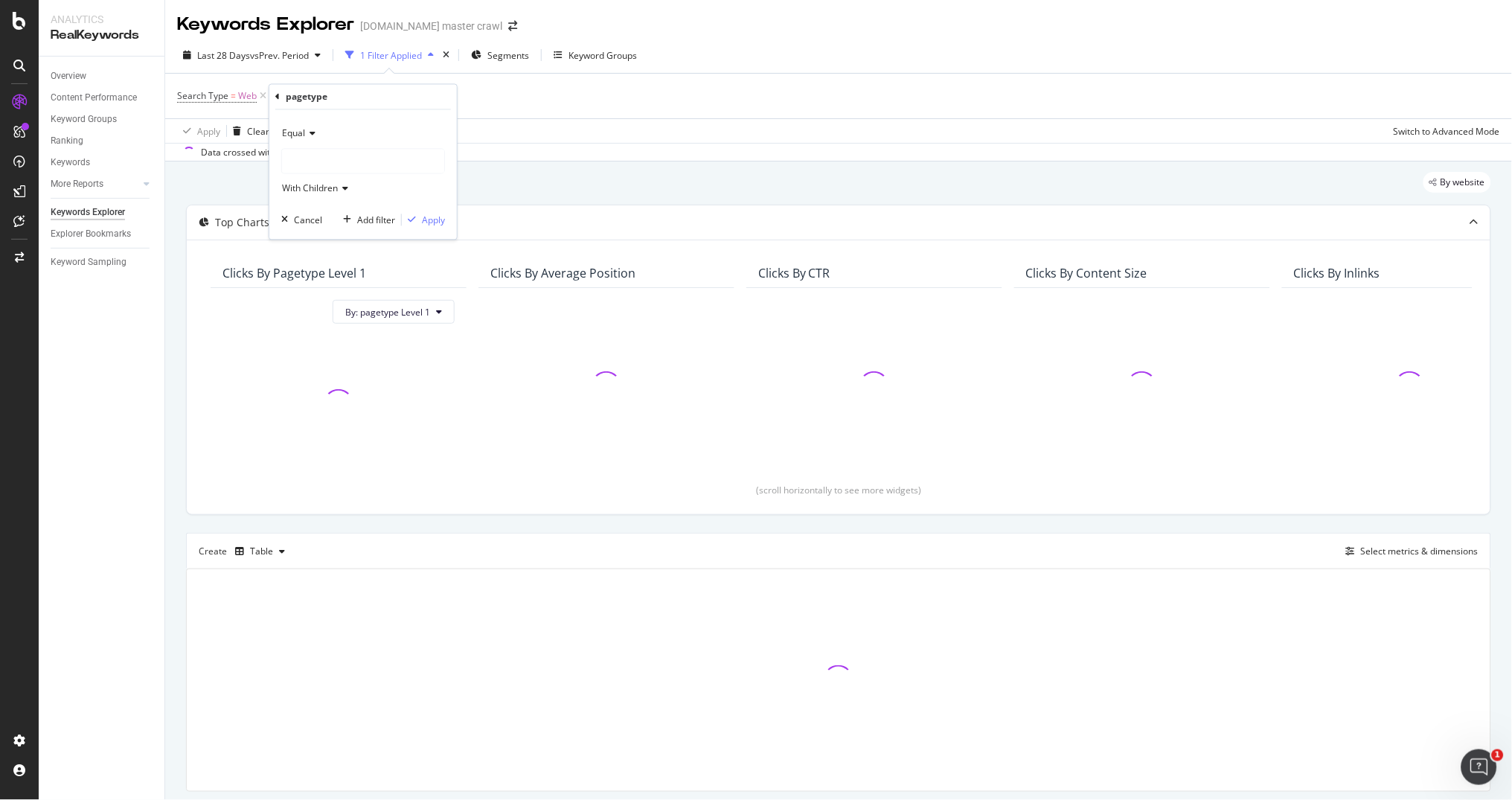
click at [309, 136] on icon at bounding box center [310, 134] width 11 height 9
click at [340, 126] on div "Equal" at bounding box center [362, 133] width 163 height 24
click at [339, 175] on div "Equal With Children" at bounding box center [362, 161] width 163 height 79
click at [340, 167] on div at bounding box center [362, 161] width 162 height 24
